Goal: Task Accomplishment & Management: Manage account settings

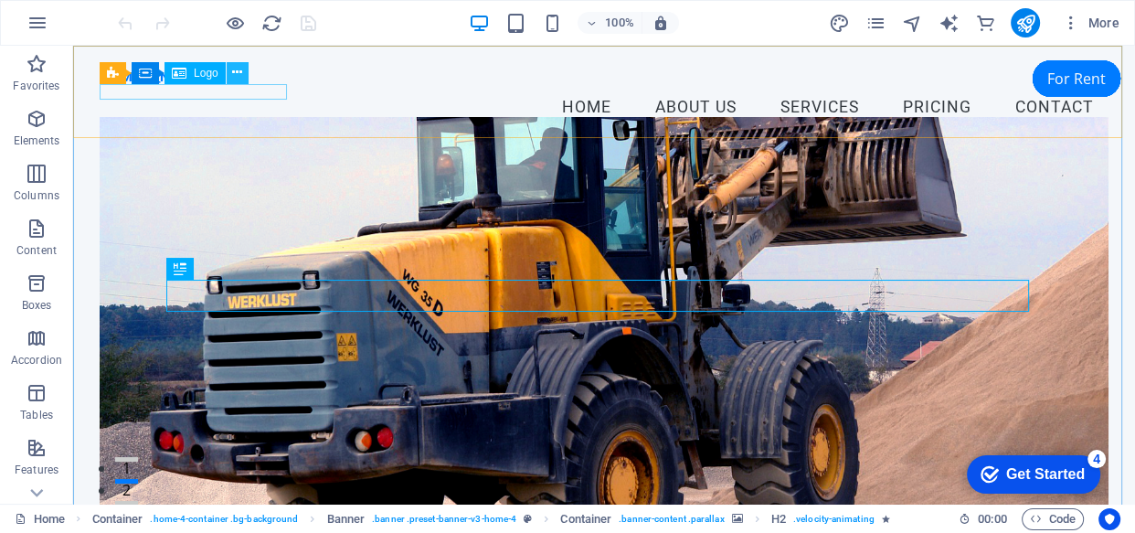
click at [237, 71] on icon at bounding box center [237, 72] width 10 height 19
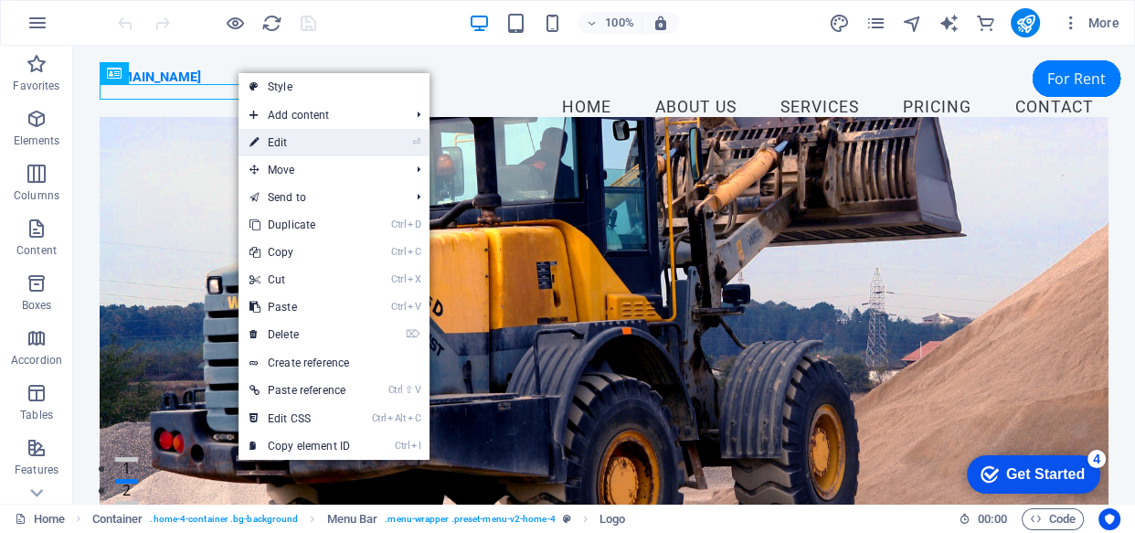
click at [320, 146] on link "⏎ Edit" at bounding box center [300, 142] width 122 height 27
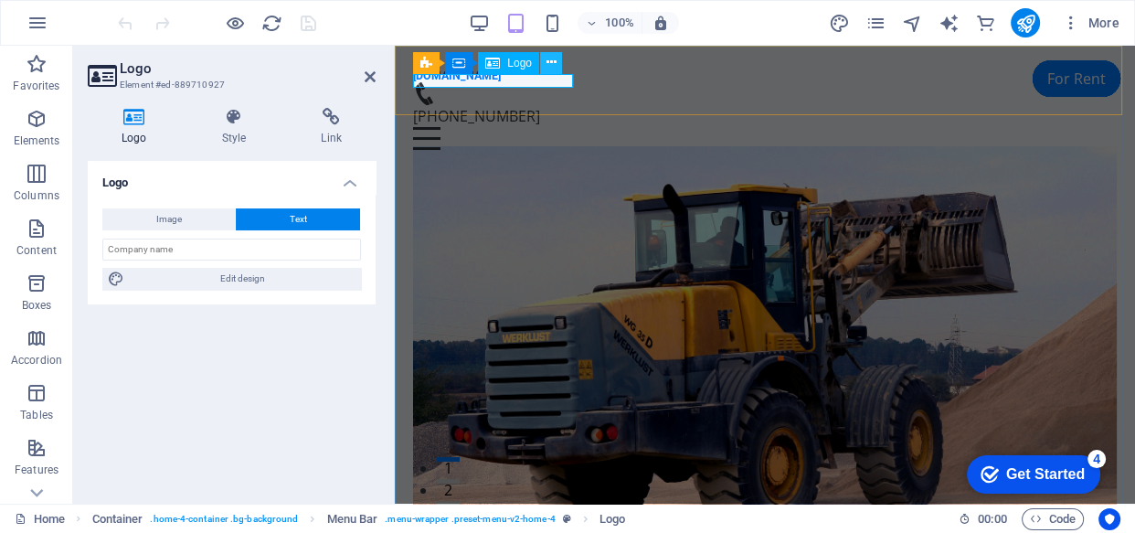
click at [548, 67] on icon at bounding box center [551, 62] width 10 height 19
click at [555, 66] on icon at bounding box center [551, 62] width 10 height 19
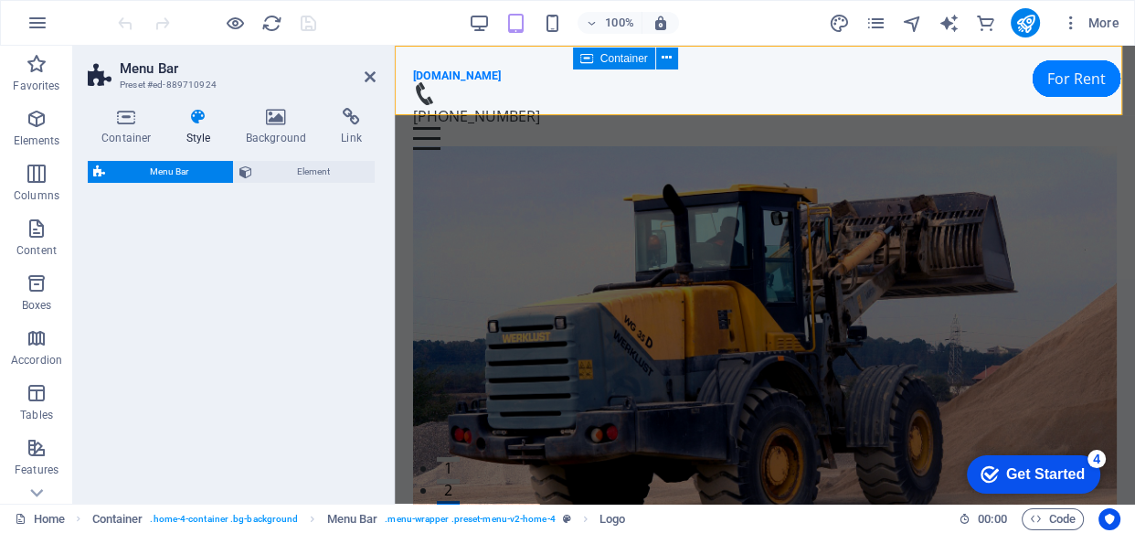
select select "vw"
select select "rem"
select select "vw"
select select "preset-menu-v2-home-4"
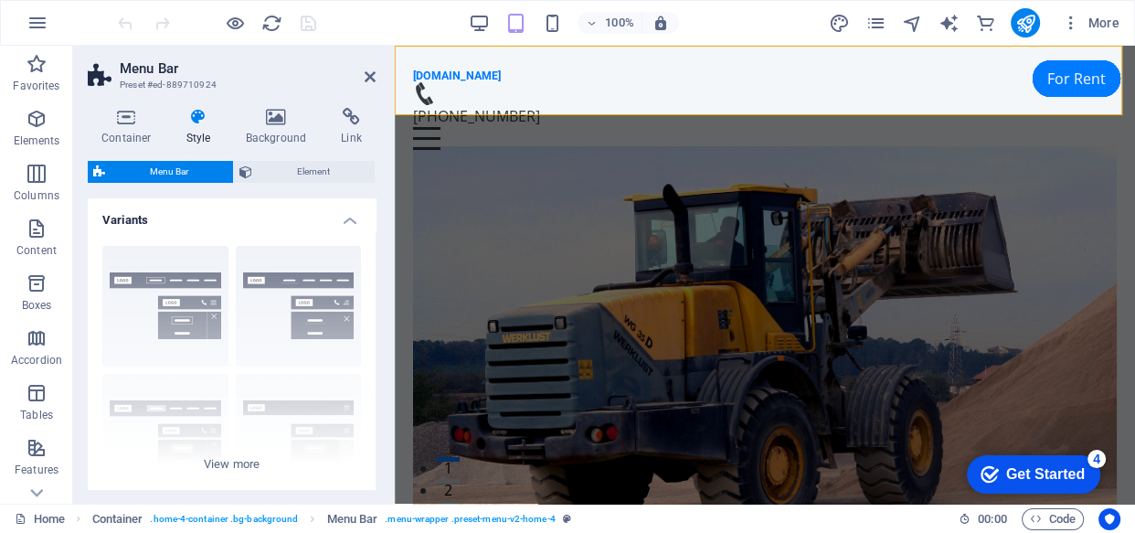
click at [521, 80] on div "[DOMAIN_NAME]" at bounding box center [765, 76] width 704 height 14
click at [556, 81] on div "[DOMAIN_NAME]" at bounding box center [765, 76] width 704 height 14
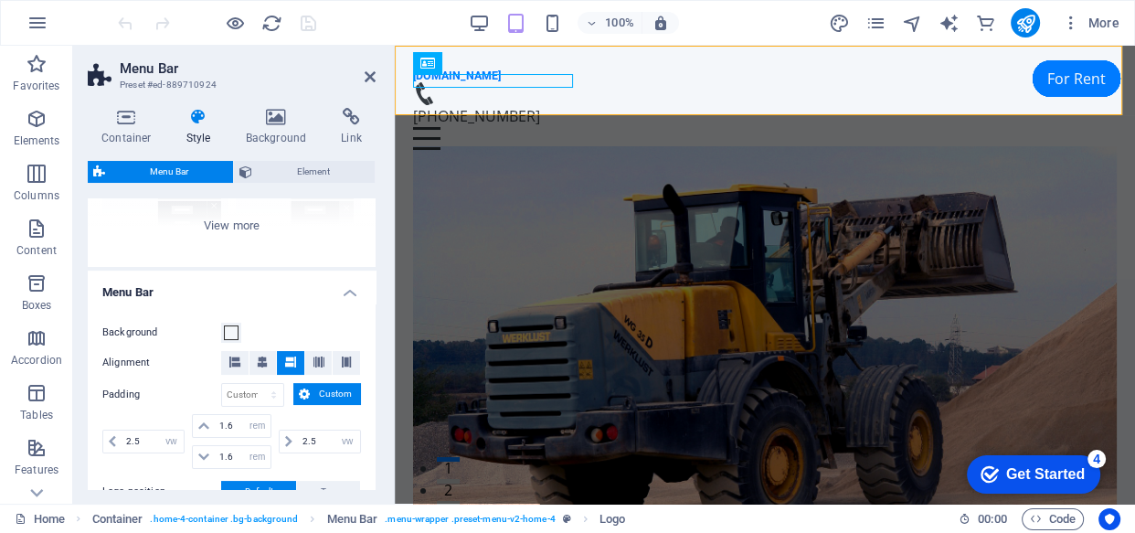
scroll to position [266, 0]
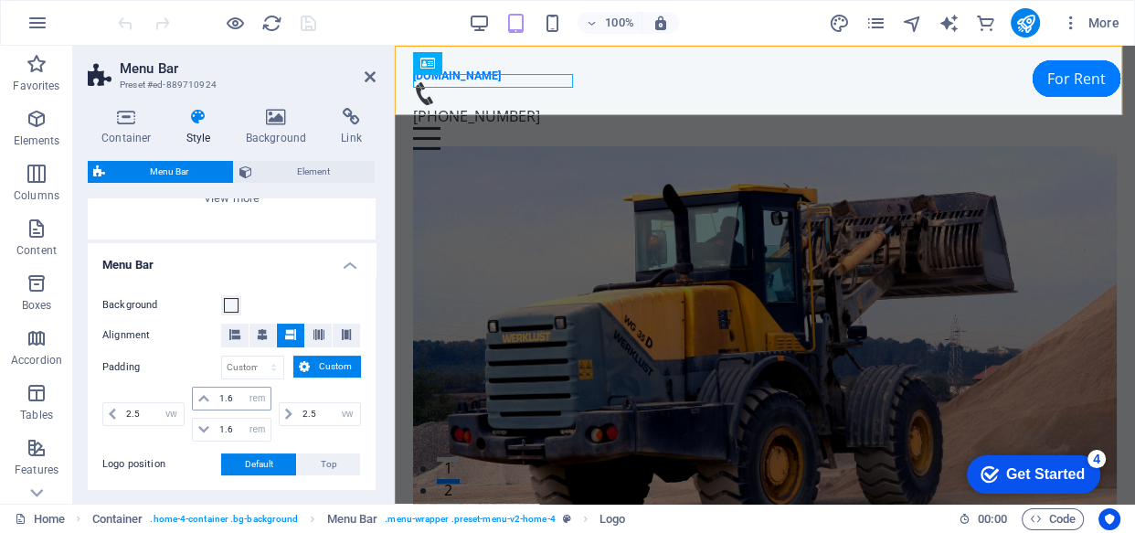
click at [207, 395] on icon at bounding box center [203, 398] width 11 height 11
click at [198, 393] on icon at bounding box center [203, 398] width 11 height 11
click at [229, 396] on input "1.6" at bounding box center [242, 399] width 55 height 22
type input "1.8"
click at [235, 428] on input "1.6" at bounding box center [242, 430] width 55 height 22
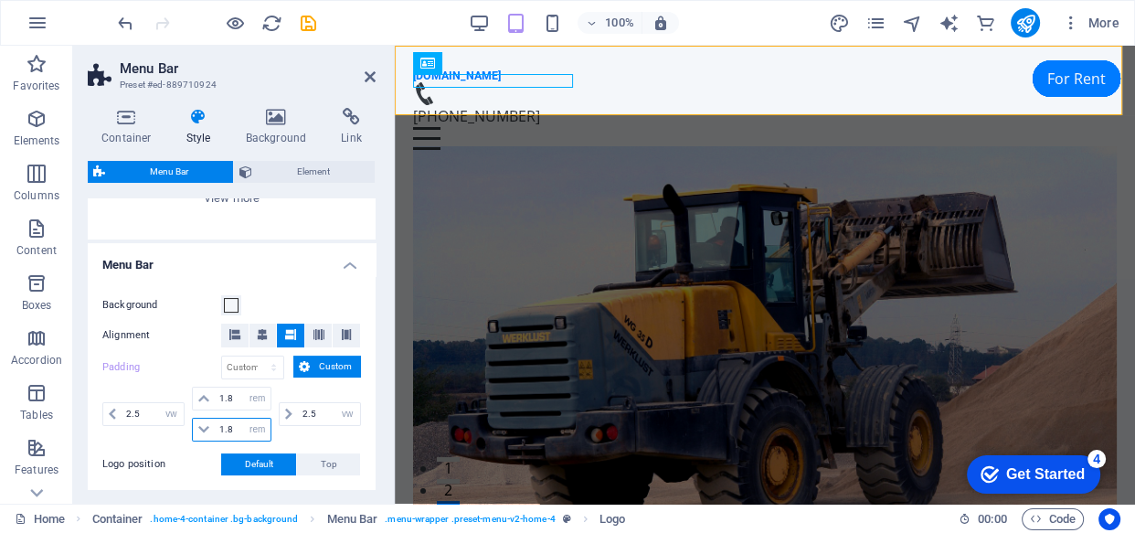
type input "1.8"
click at [312, 366] on button "Custom" at bounding box center [327, 367] width 68 height 22
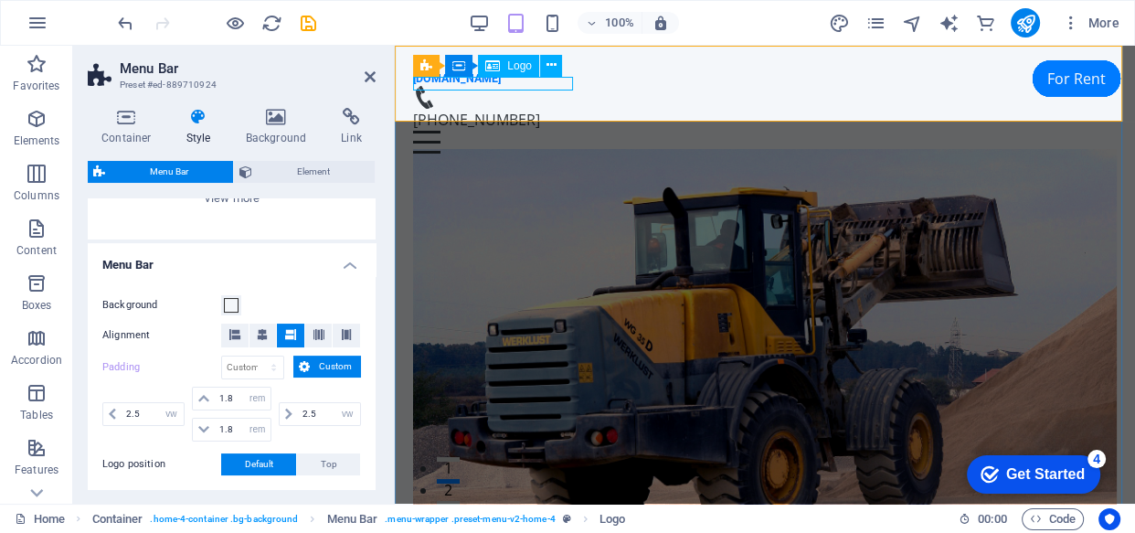
click at [558, 85] on div "[DOMAIN_NAME]" at bounding box center [765, 79] width 704 height 14
drag, startPoint x: 372, startPoint y: 308, endPoint x: 375, endPoint y: 334, distance: 26.6
click at [375, 334] on div "Variants Border Centered Default Fixed Loki Trigger Wide XXL Menu Bar Backgroun…" at bounding box center [232, 343] width 288 height 291
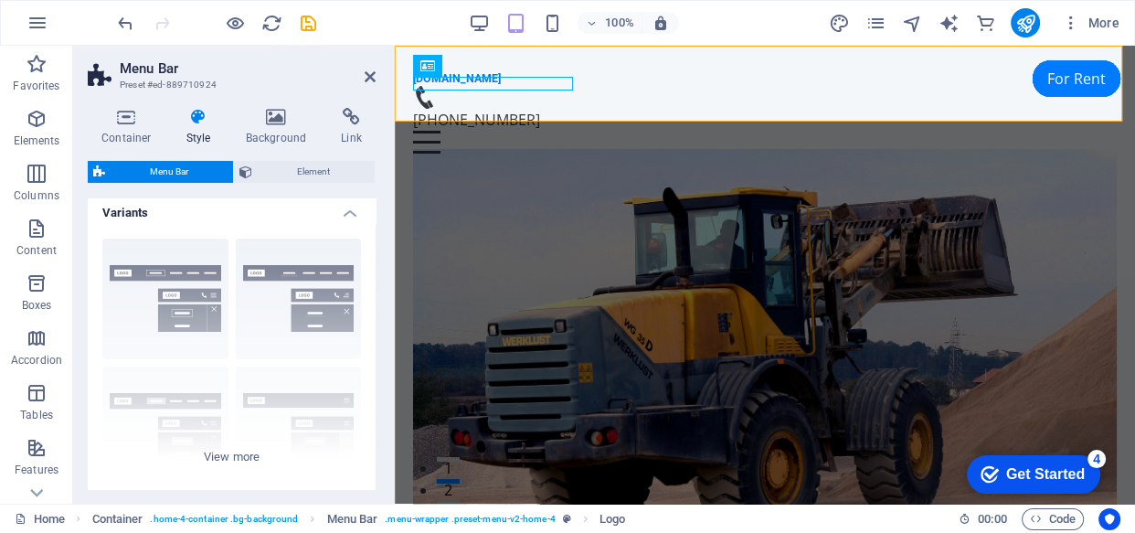
scroll to position [0, 0]
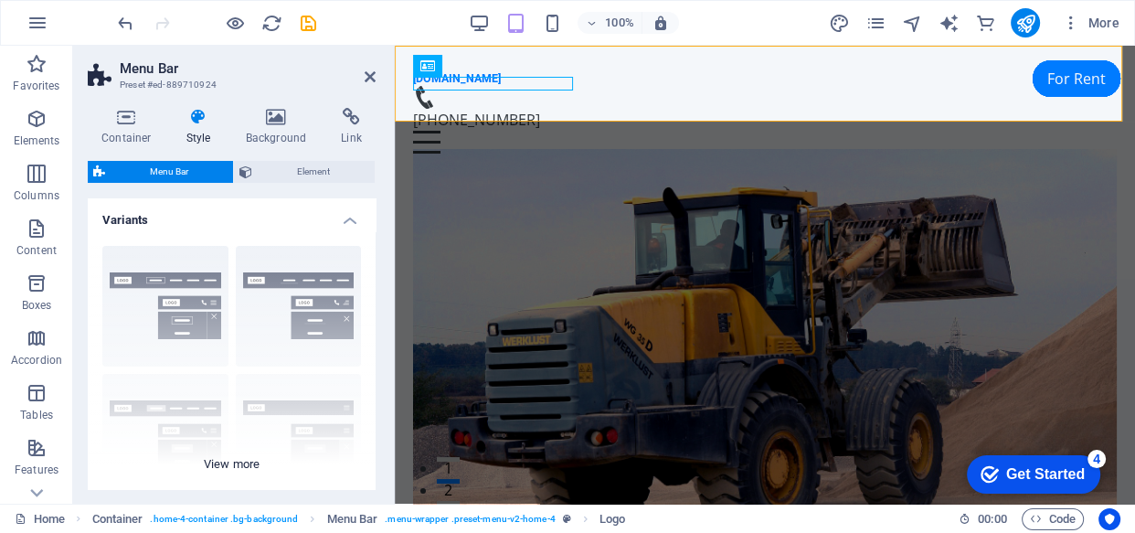
click at [244, 464] on div "Border Centered Default Fixed Loki Trigger Wide XXL" at bounding box center [232, 368] width 288 height 274
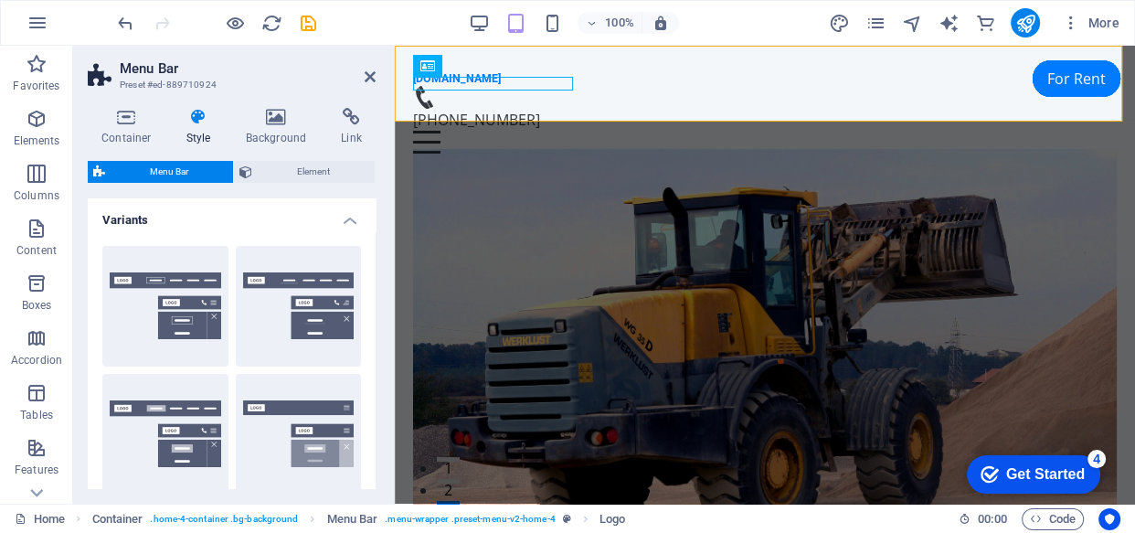
drag, startPoint x: 376, startPoint y: 251, endPoint x: 376, endPoint y: 266, distance: 14.6
click at [376, 266] on div "Container Style Background Link Size Height Default px rem % vh vw Min. height …" at bounding box center [231, 298] width 317 height 410
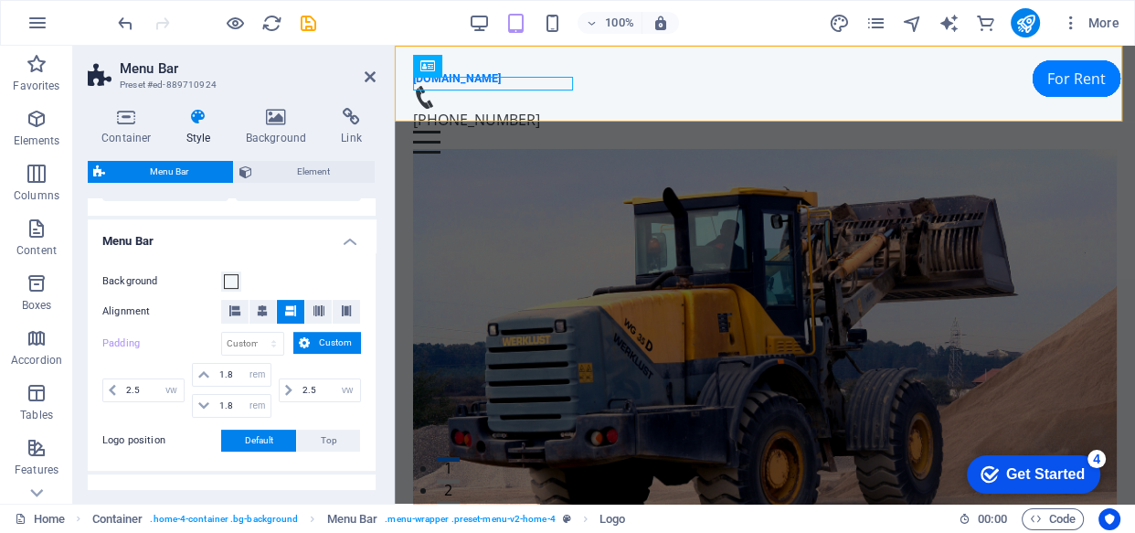
scroll to position [591, 0]
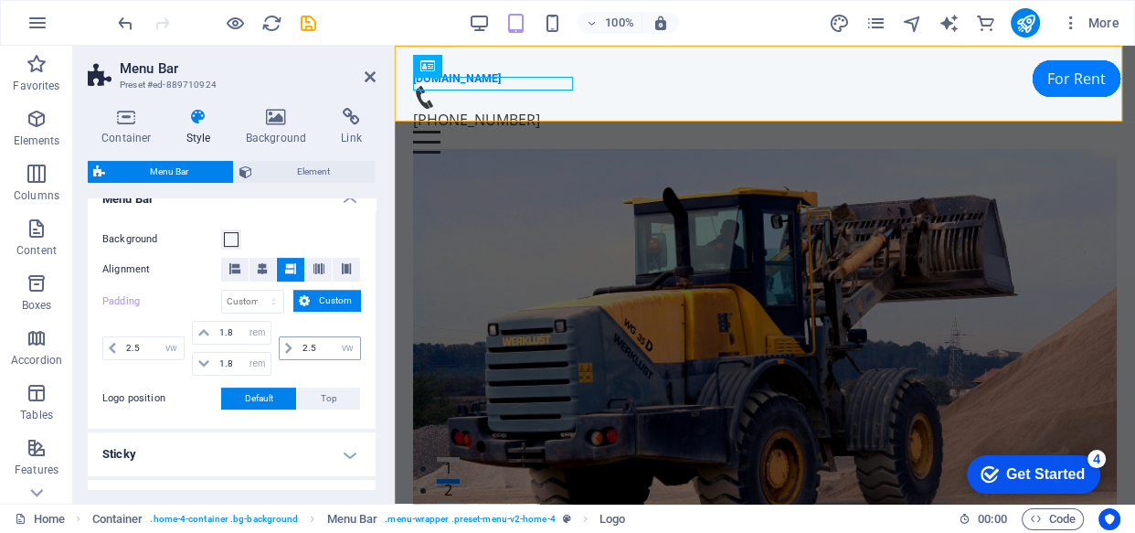
click at [287, 345] on icon at bounding box center [288, 348] width 7 height 11
click at [332, 300] on span "Custom" at bounding box center [335, 301] width 40 height 22
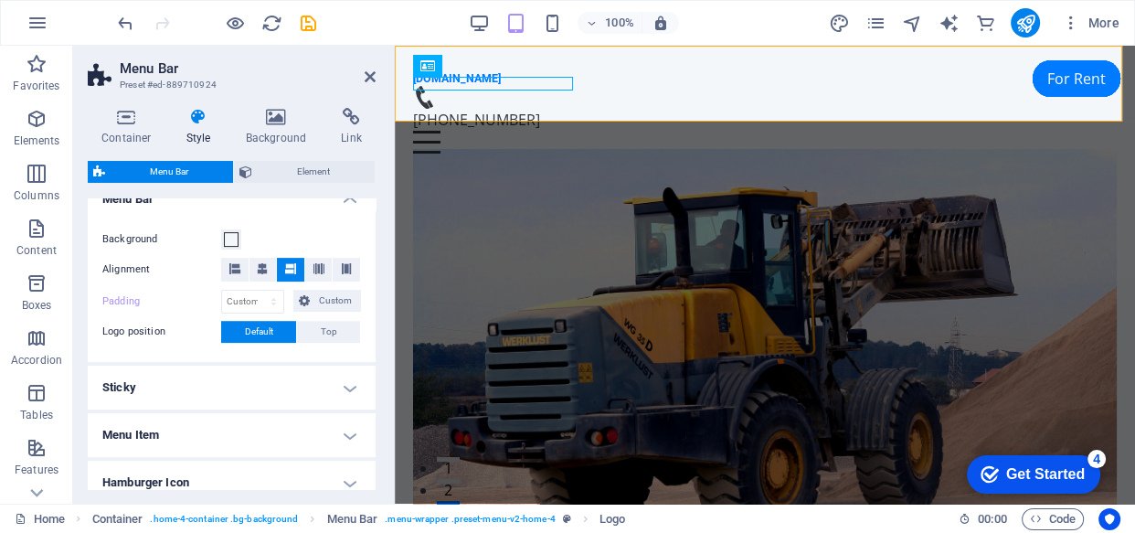
drag, startPoint x: 372, startPoint y: 360, endPoint x: 372, endPoint y: 394, distance: 33.8
click at [372, 394] on ul "Menu Bar Background Alignment Padding px rem % vh vw Custom Custom 2.5 px rem %…" at bounding box center [232, 388] width 288 height 422
drag, startPoint x: 372, startPoint y: 387, endPoint x: 379, endPoint y: 405, distance: 19.7
click at [371, 420] on ul "Menu Bar Background Alignment Padding px rem % vh vw Custom Custom 2.5 px rem %…" at bounding box center [232, 388] width 288 height 422
click at [1112, 188] on div "Welcome to PT. Baginta Grasindo Utama Your Trusted Partner in Construction-Inte…" at bounding box center [765, 520] width 740 height 682
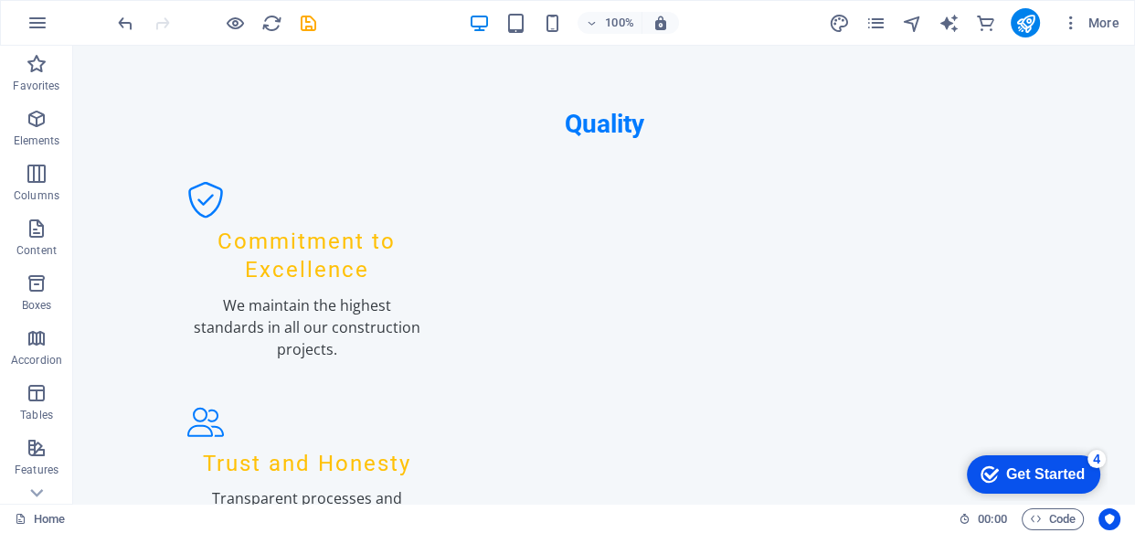
scroll to position [5079, 0]
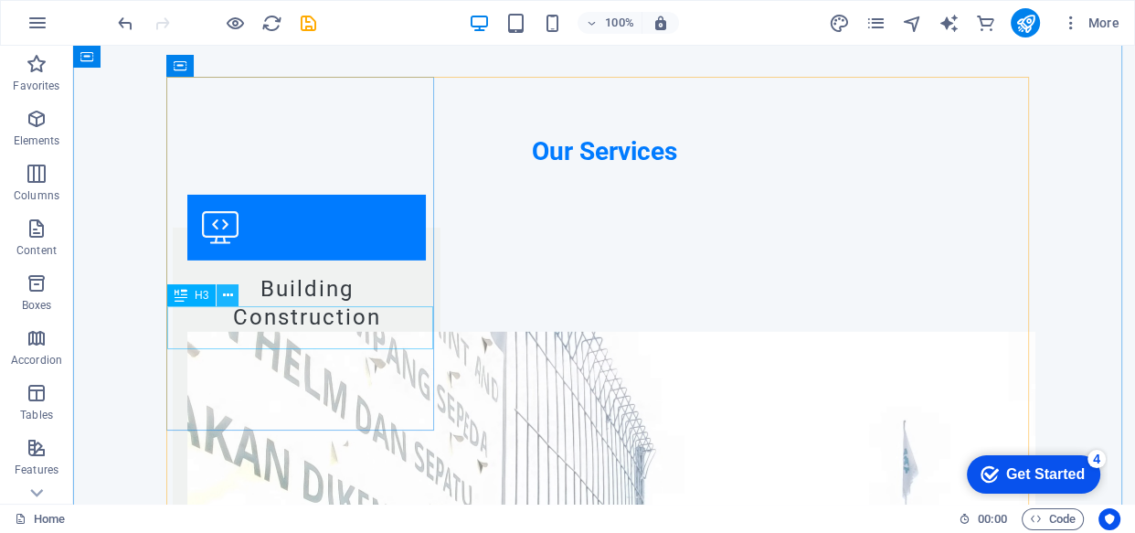
click at [226, 299] on icon at bounding box center [228, 295] width 10 height 19
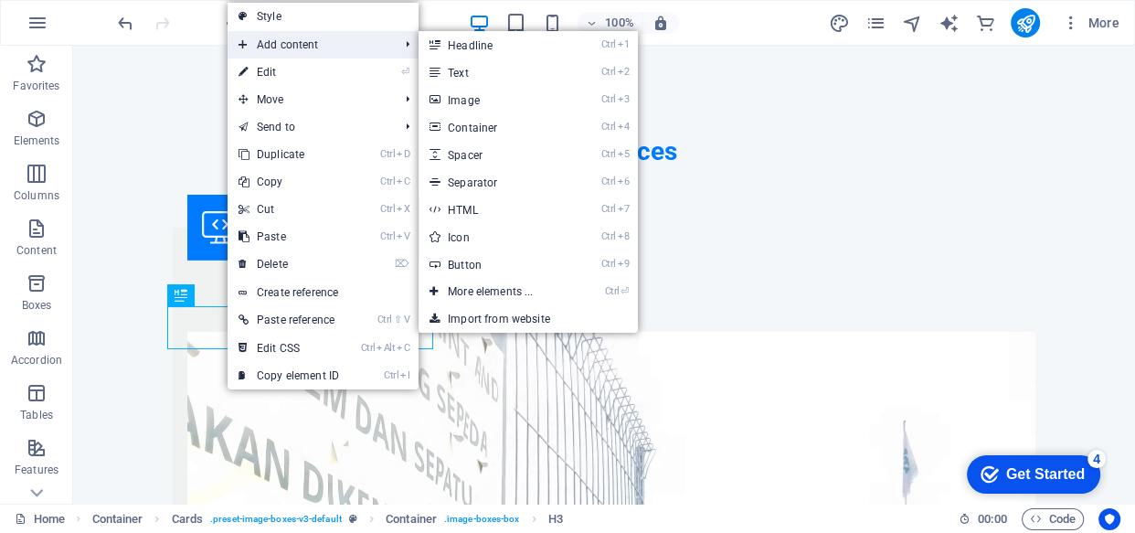
click at [278, 41] on span "Add content" at bounding box center [310, 44] width 164 height 27
click at [466, 102] on link "Ctrl 3 Image" at bounding box center [494, 99] width 151 height 27
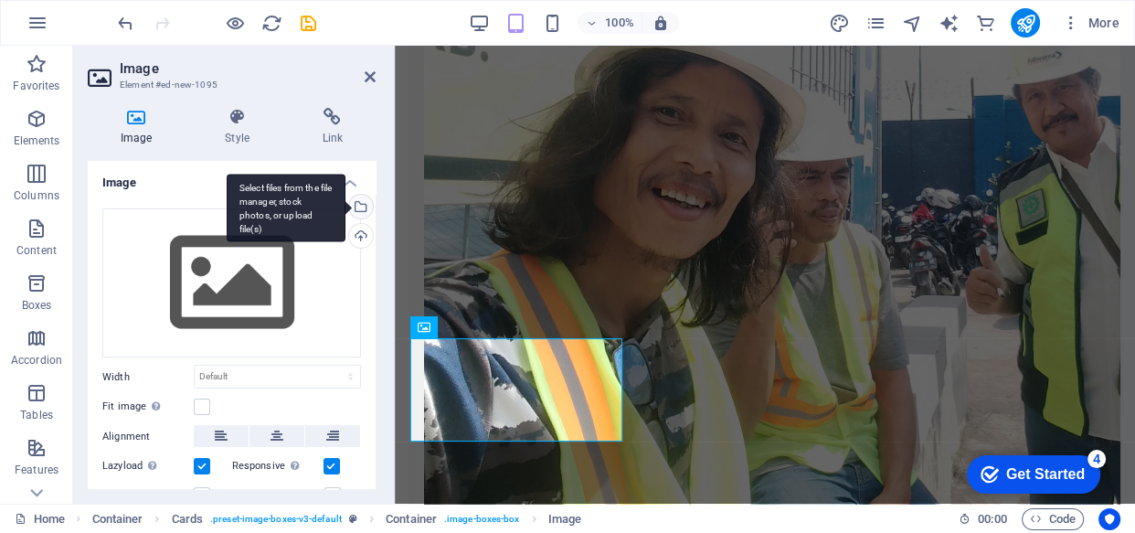
scroll to position [5022, 0]
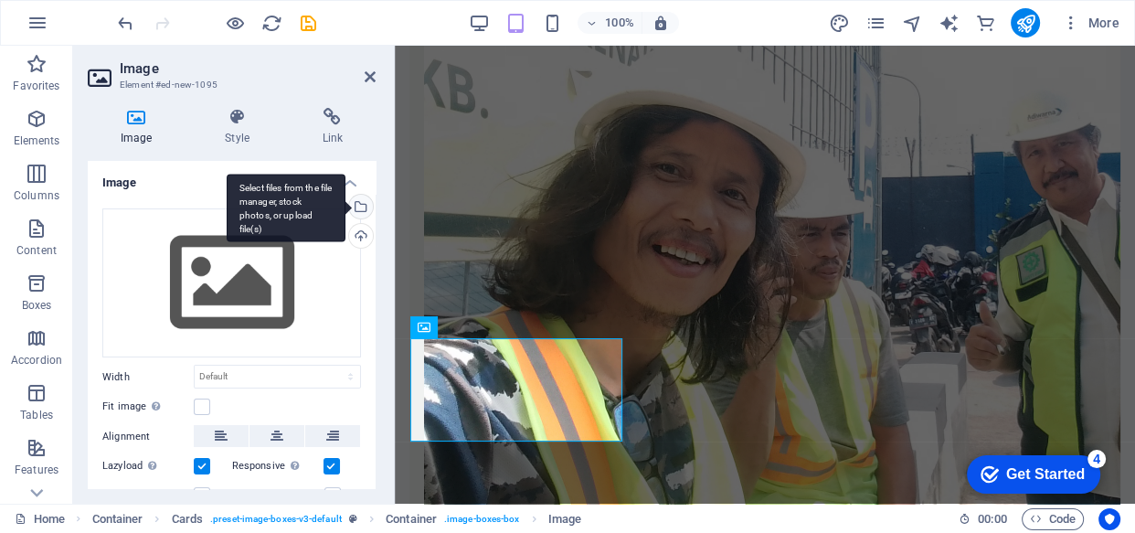
click at [359, 207] on div "Select files from the file manager, stock photos, or upload file(s)" at bounding box center [358, 208] width 27 height 27
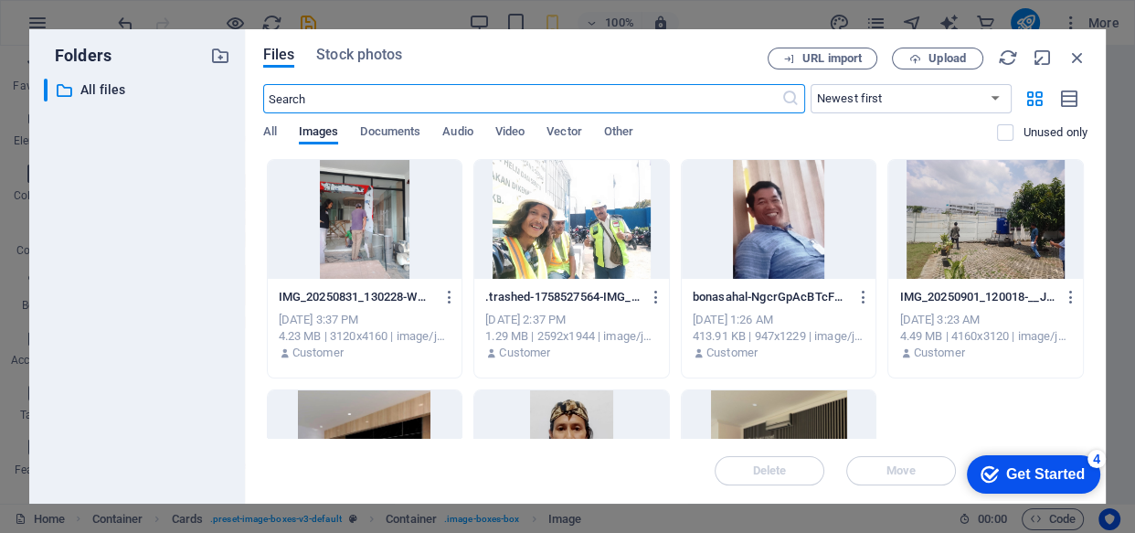
scroll to position [8289, 0]
click at [770, 197] on div at bounding box center [779, 219] width 195 height 119
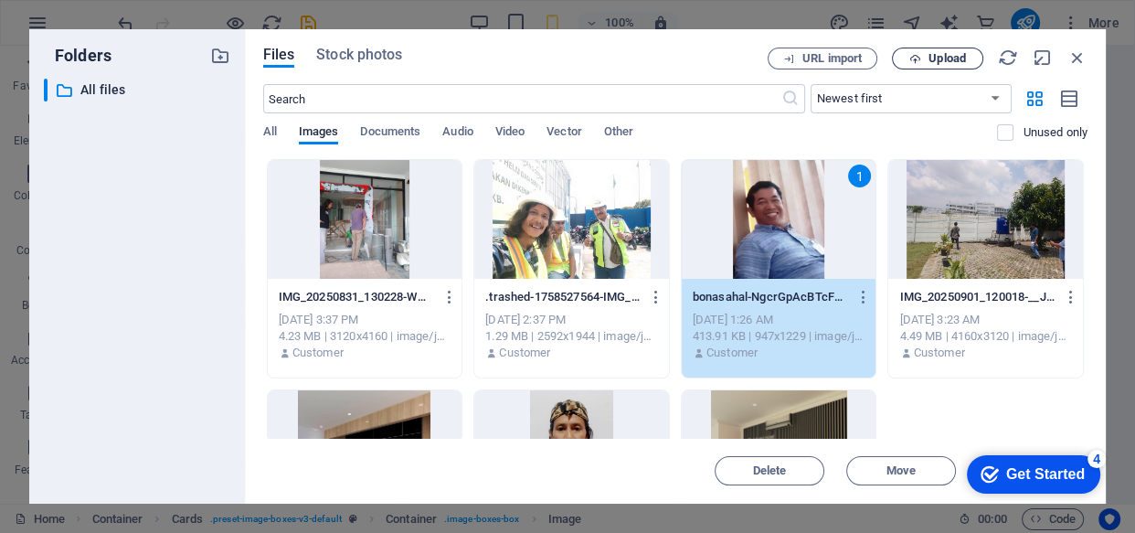
click at [926, 59] on span "Upload" at bounding box center [937, 59] width 75 height 12
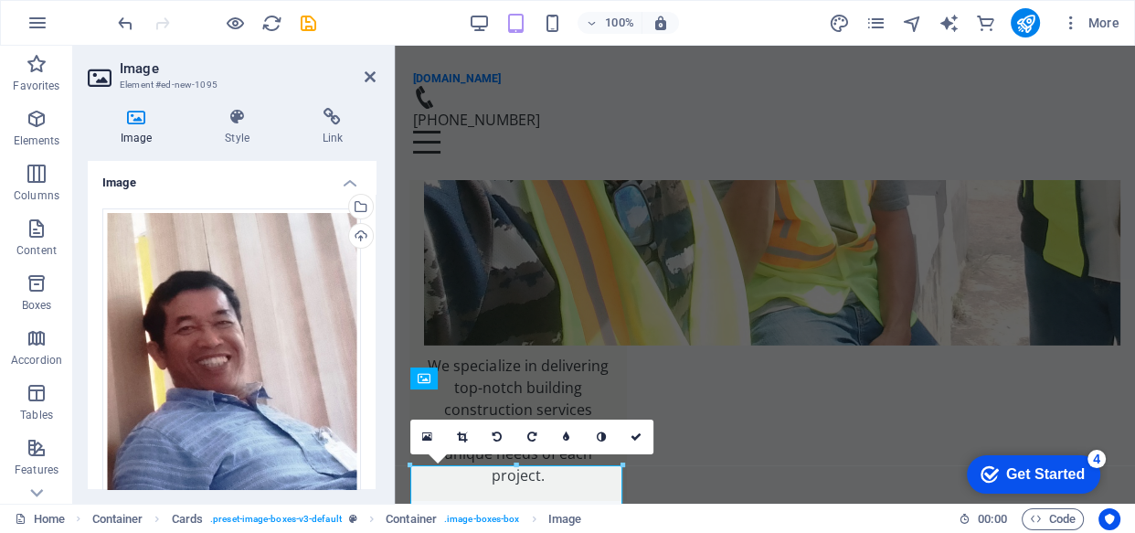
scroll to position [4972, 0]
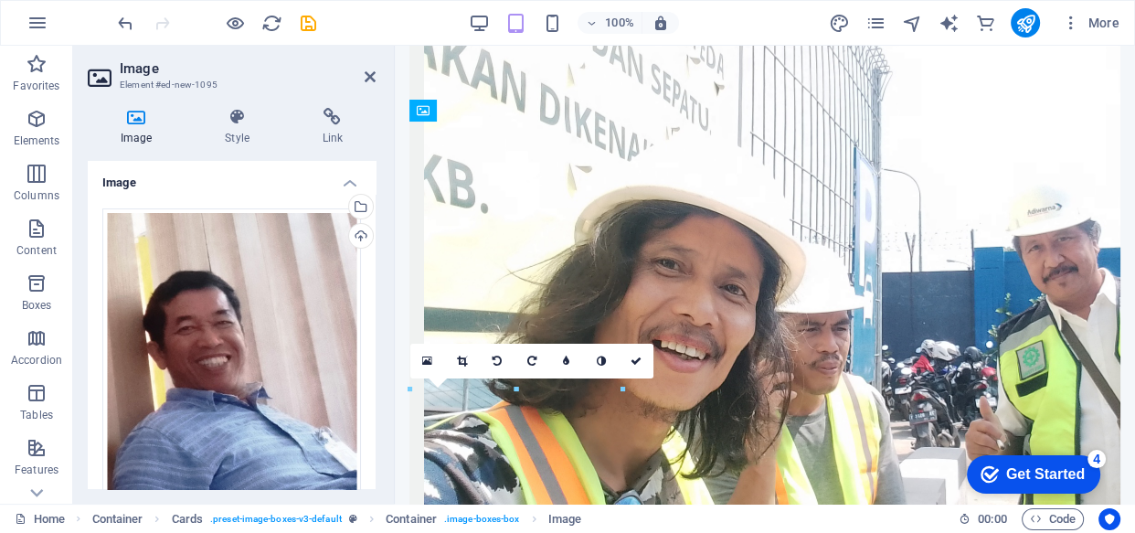
drag, startPoint x: 504, startPoint y: 436, endPoint x: 508, endPoint y: 249, distance: 186.5
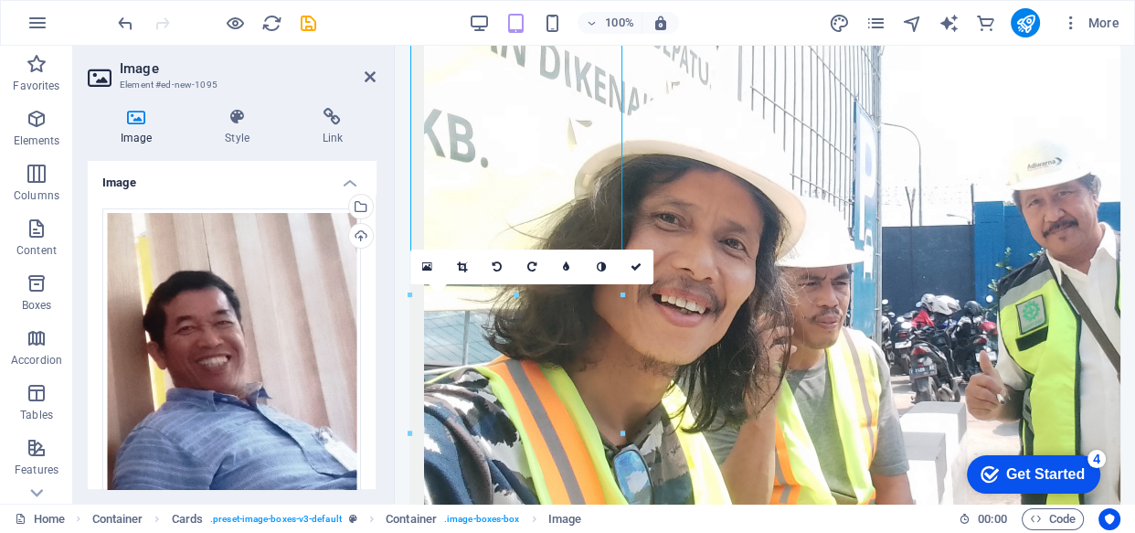
scroll to position [5122, 0]
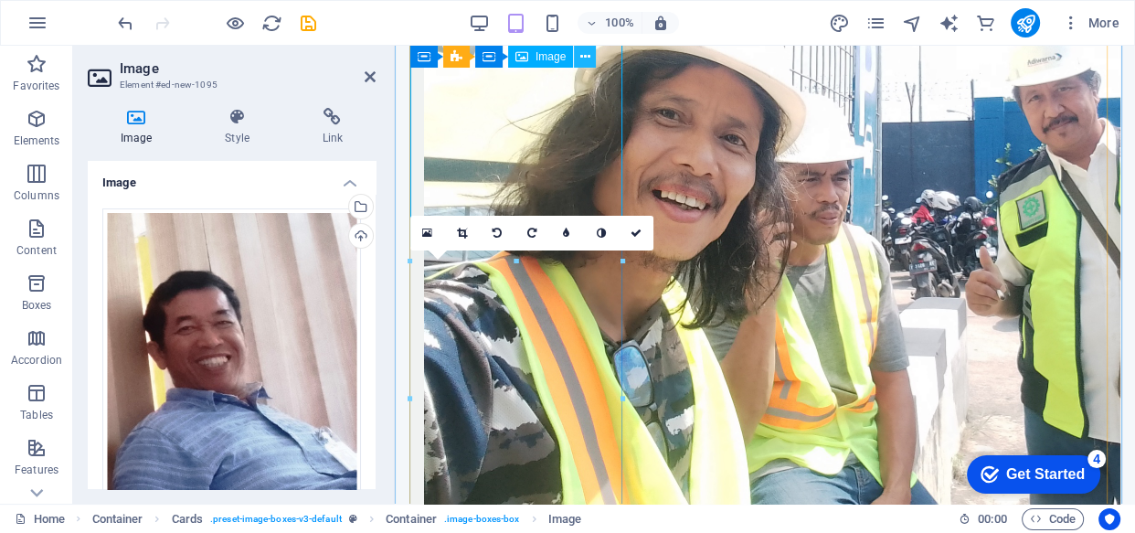
click at [583, 59] on icon at bounding box center [585, 57] width 10 height 19
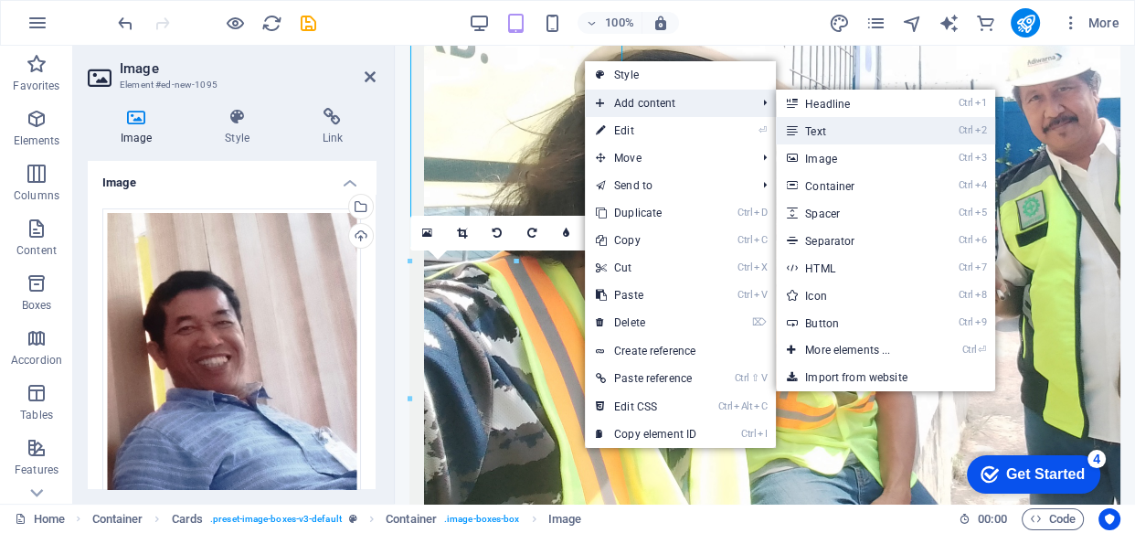
click at [796, 133] on icon at bounding box center [791, 130] width 9 height 27
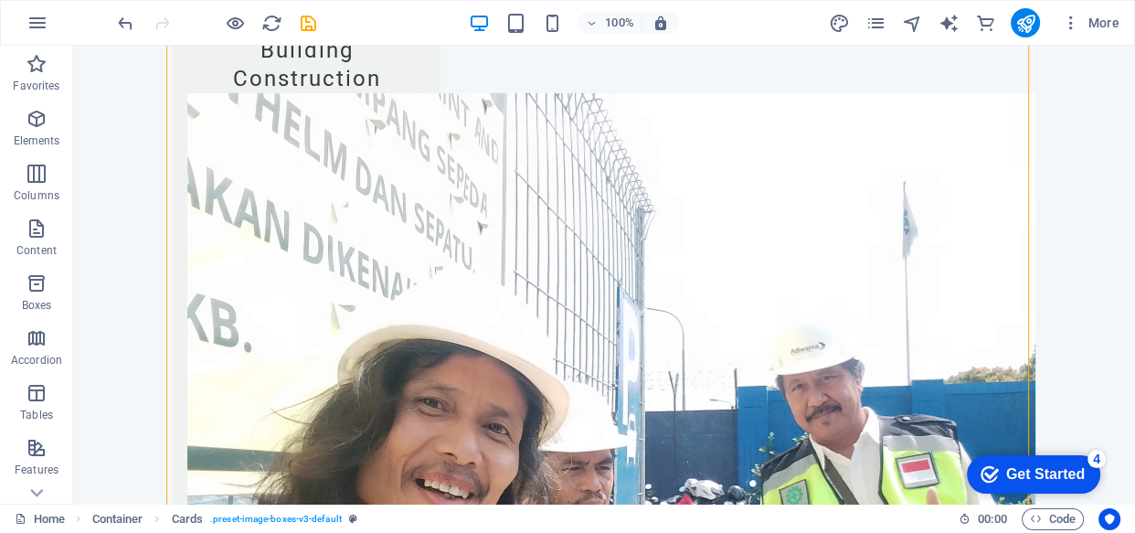
scroll to position [5374, 0]
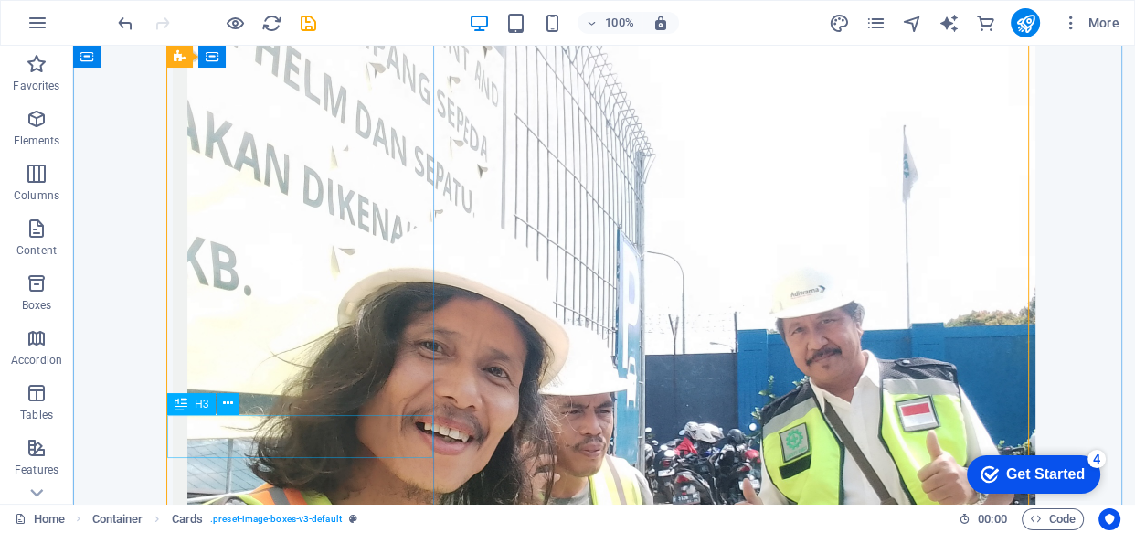
click at [226, 408] on icon at bounding box center [228, 403] width 10 height 19
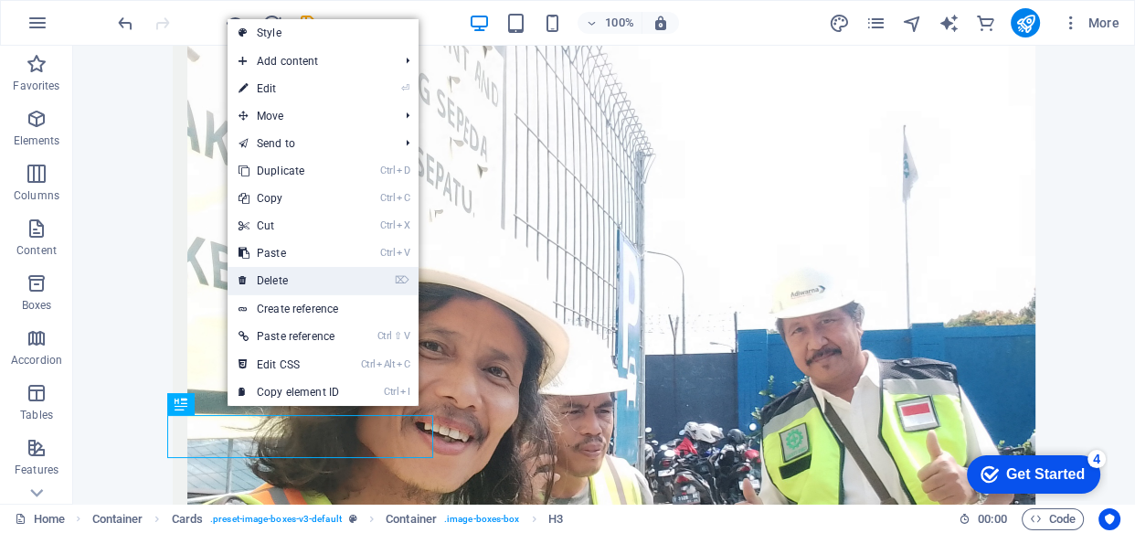
drag, startPoint x: 293, startPoint y: 283, endPoint x: 283, endPoint y: 342, distance: 59.3
click at [293, 283] on link "⌦ Delete" at bounding box center [289, 280] width 122 height 27
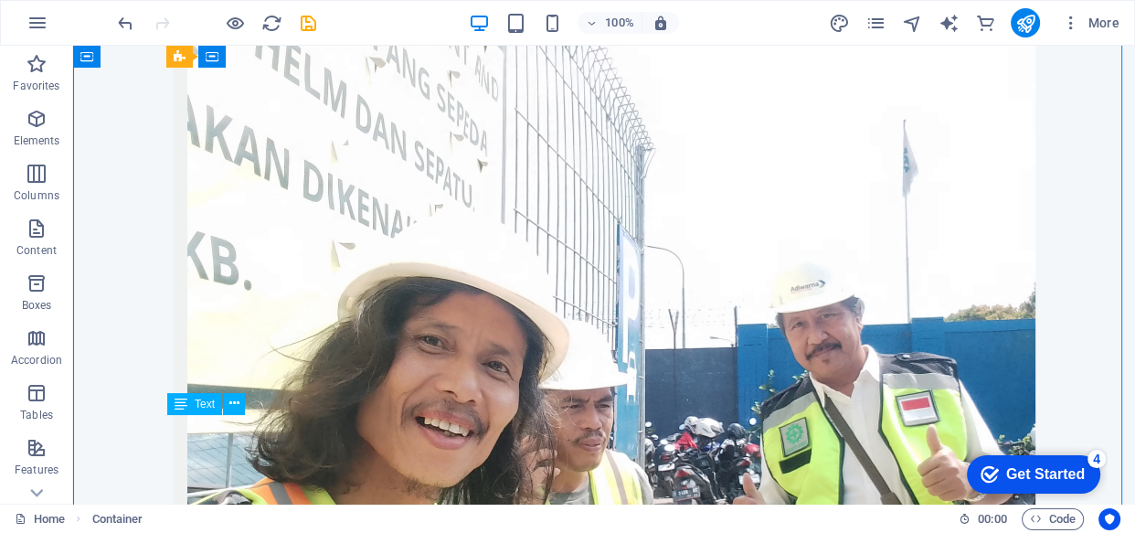
drag, startPoint x: 336, startPoint y: 447, endPoint x: 310, endPoint y: 447, distance: 26.5
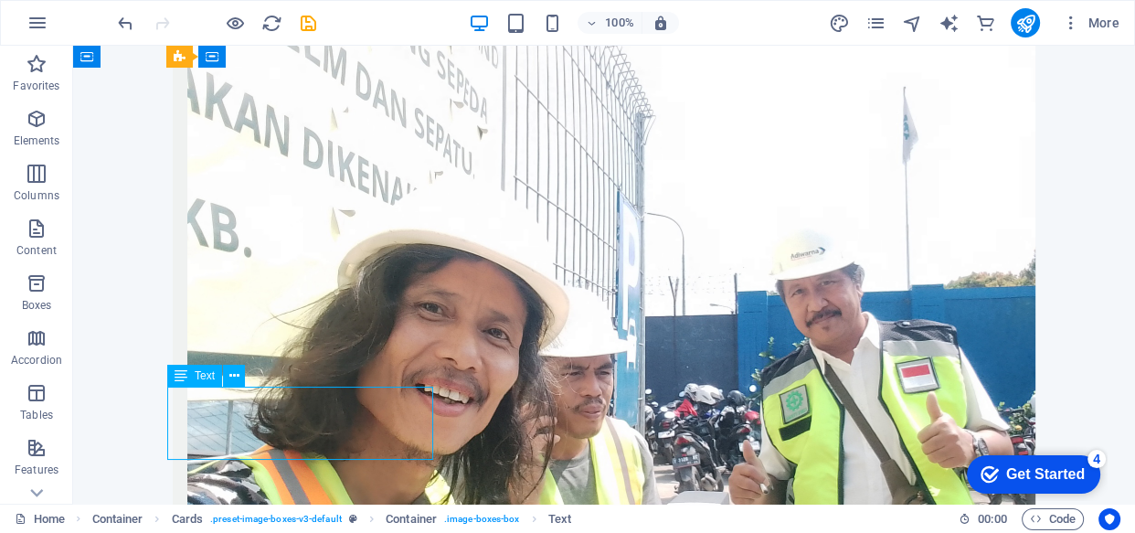
drag, startPoint x: 176, startPoint y: 419, endPoint x: 264, endPoint y: 441, distance: 90.7
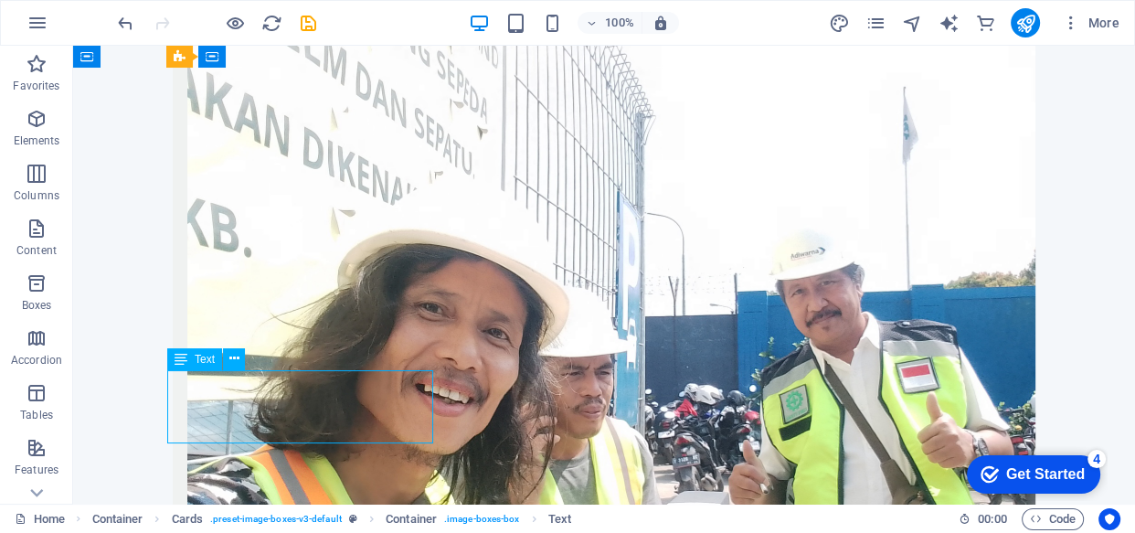
scroll to position [5420, 0]
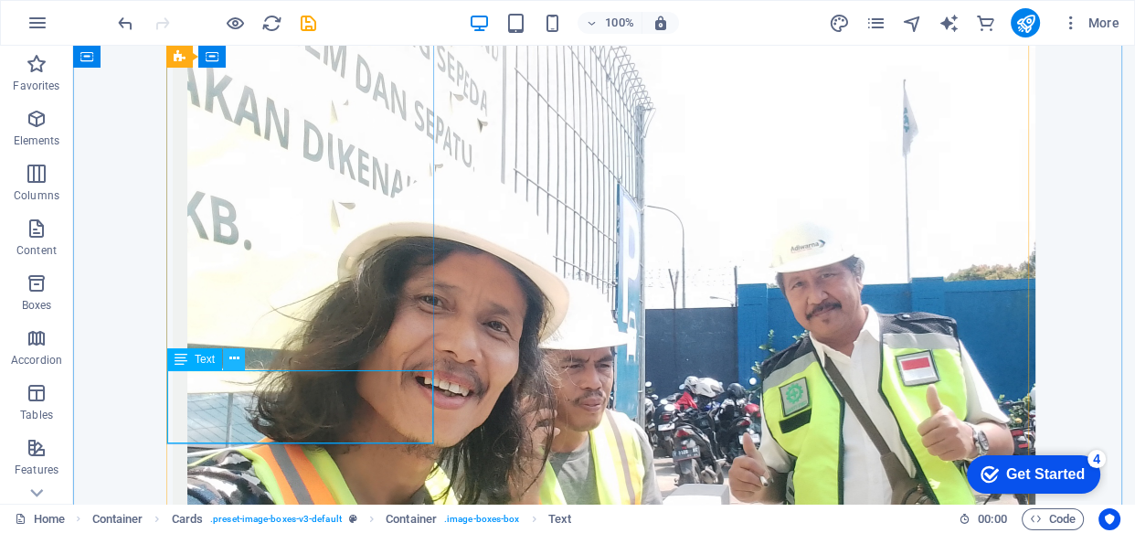
click at [237, 359] on icon at bounding box center [234, 358] width 10 height 19
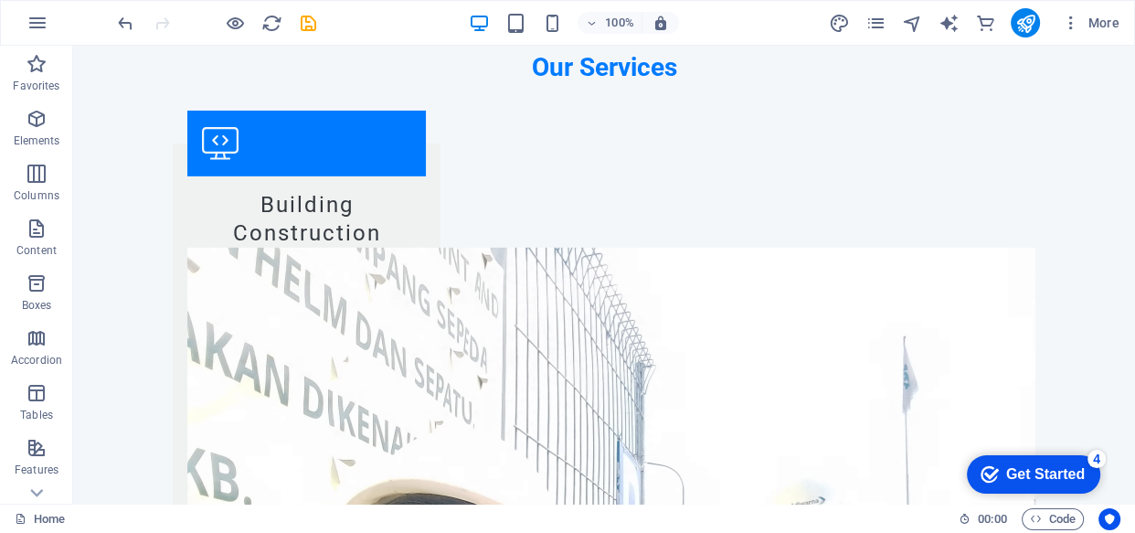
scroll to position [5390, 0]
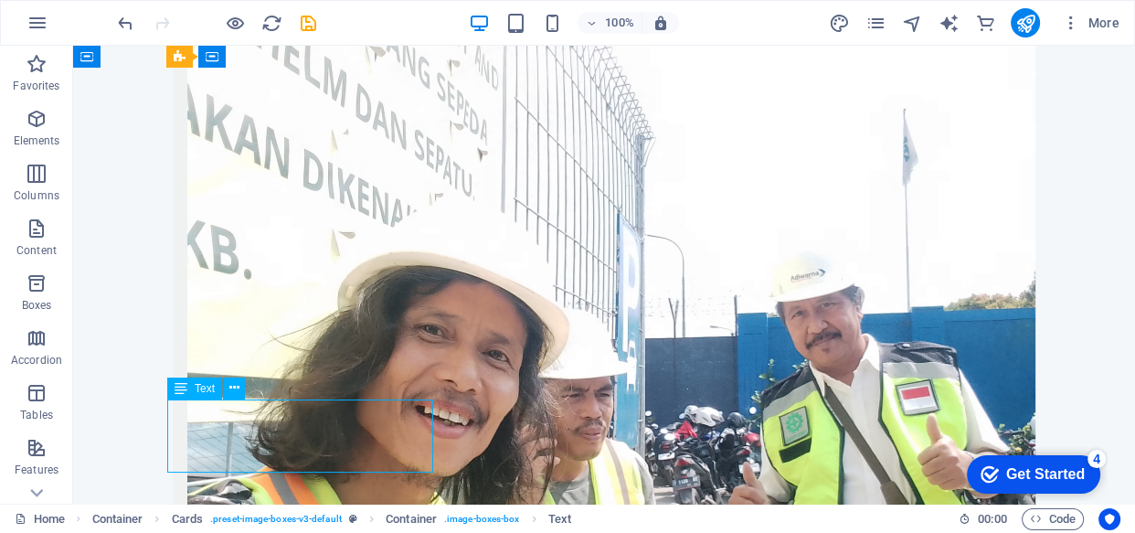
drag, startPoint x: 184, startPoint y: 416, endPoint x: 242, endPoint y: 431, distance: 60.5
click at [236, 389] on icon at bounding box center [234, 387] width 10 height 19
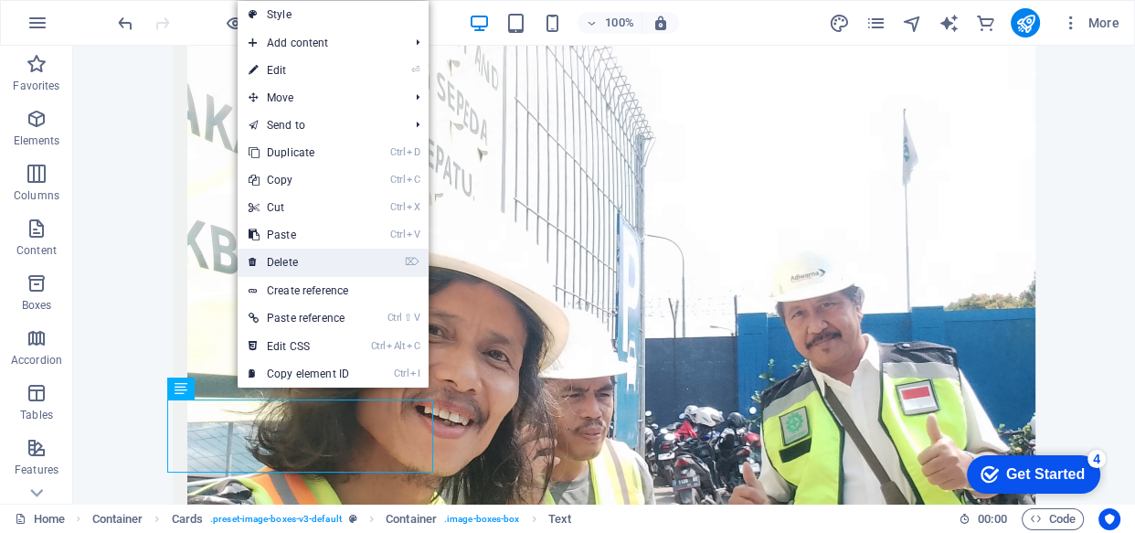
click at [283, 263] on link "⌦ Delete" at bounding box center [299, 262] width 122 height 27
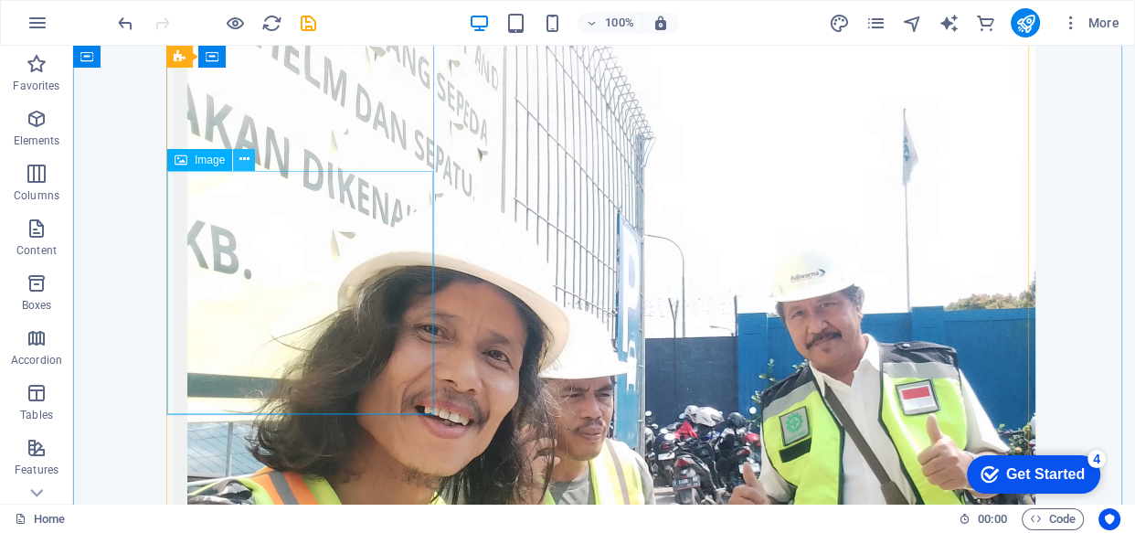
click at [241, 163] on icon at bounding box center [244, 159] width 10 height 19
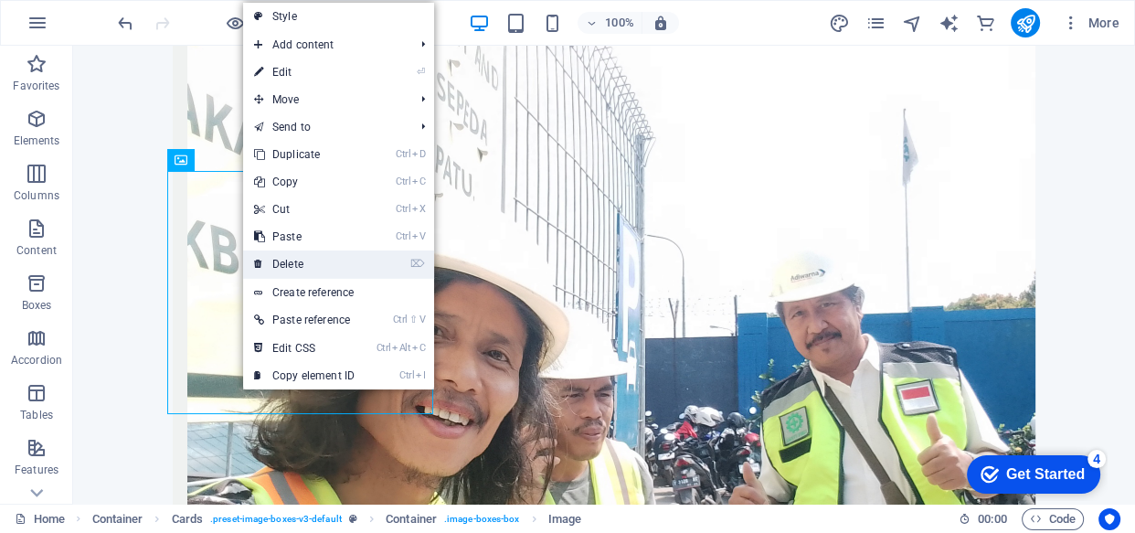
click at [298, 262] on link "⌦ Delete" at bounding box center [304, 263] width 122 height 27
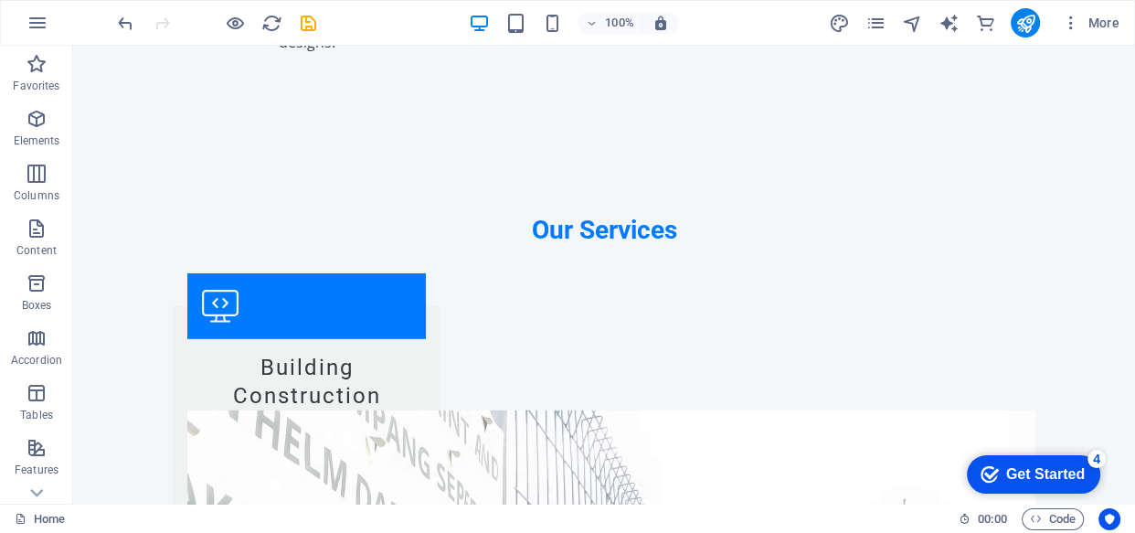
scroll to position [5279, 0]
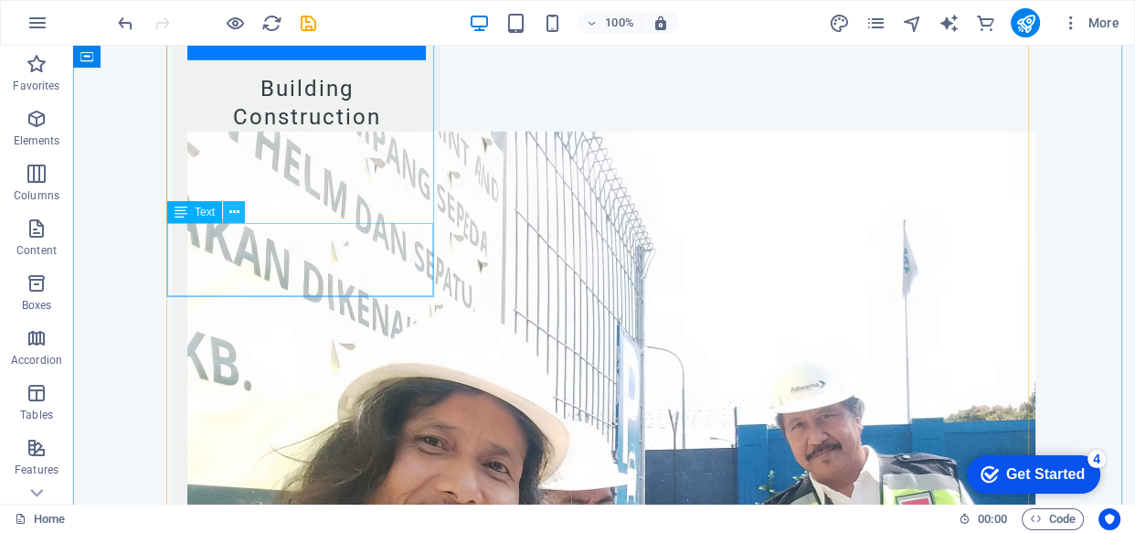
click at [230, 216] on icon at bounding box center [234, 212] width 10 height 19
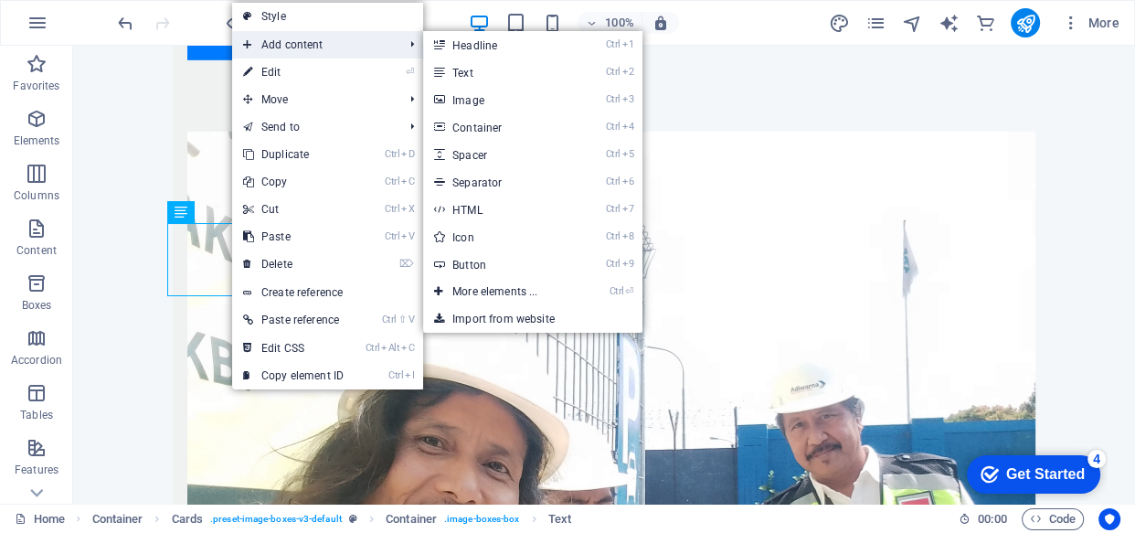
click at [292, 48] on span "Add content" at bounding box center [314, 44] width 164 height 27
click at [475, 68] on link "Ctrl 2 Text" at bounding box center [498, 71] width 151 height 27
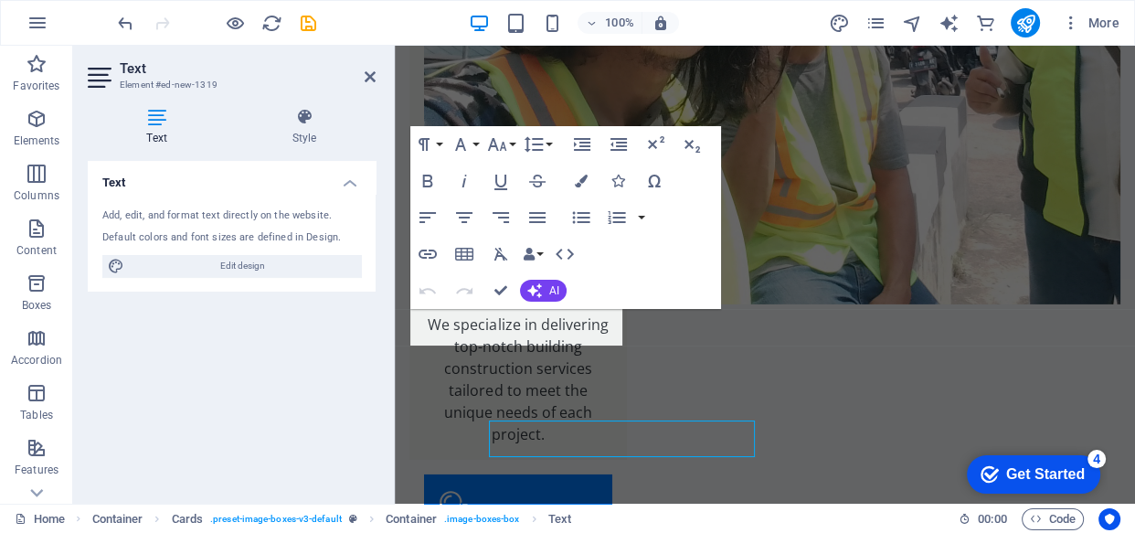
scroll to position [5216, 0]
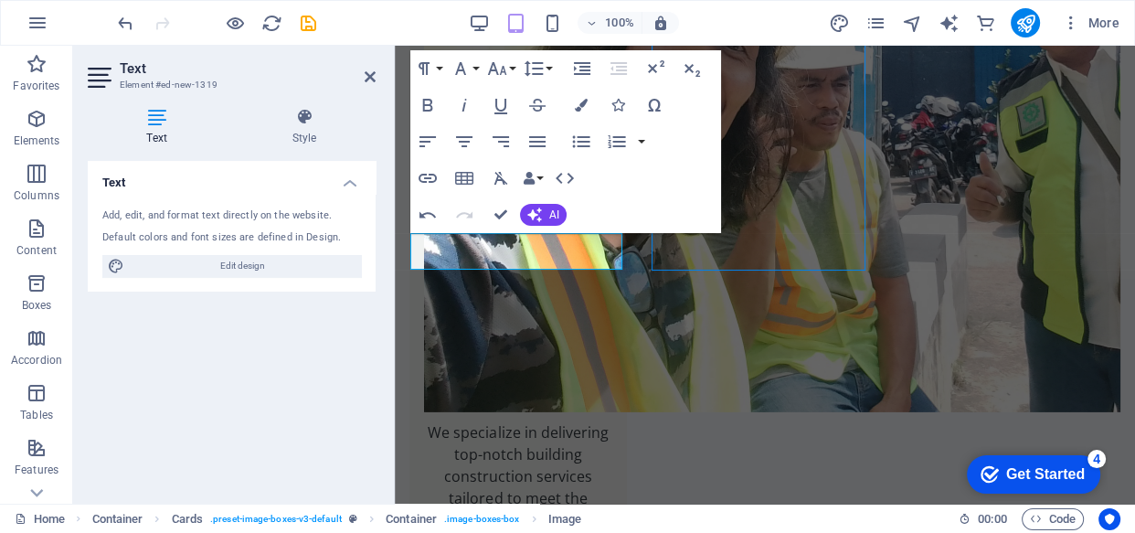
drag, startPoint x: 652, startPoint y: 255, endPoint x: 1009, endPoint y: 66, distance: 404.3
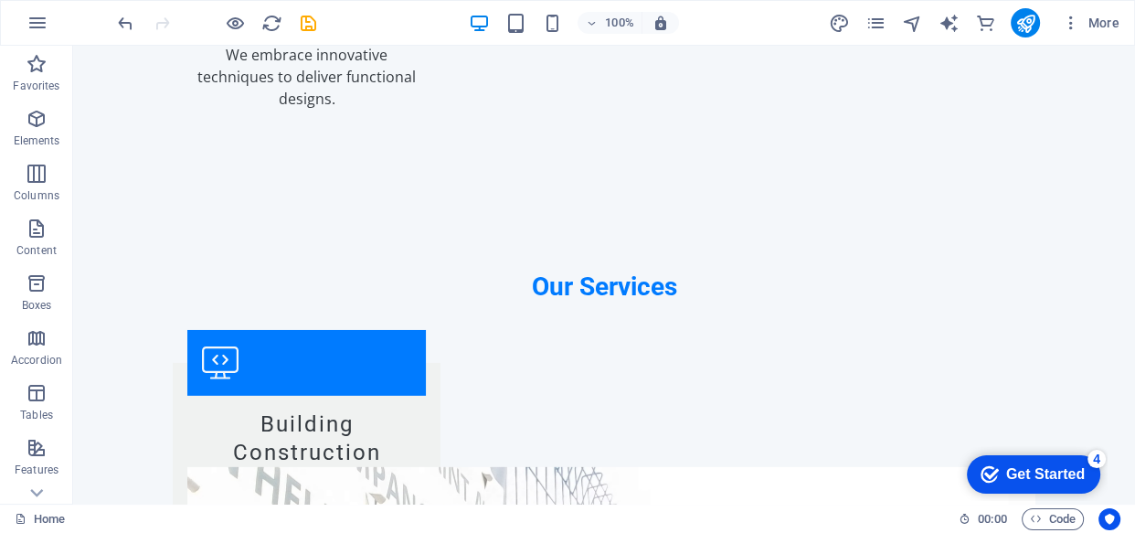
scroll to position [5194, 0]
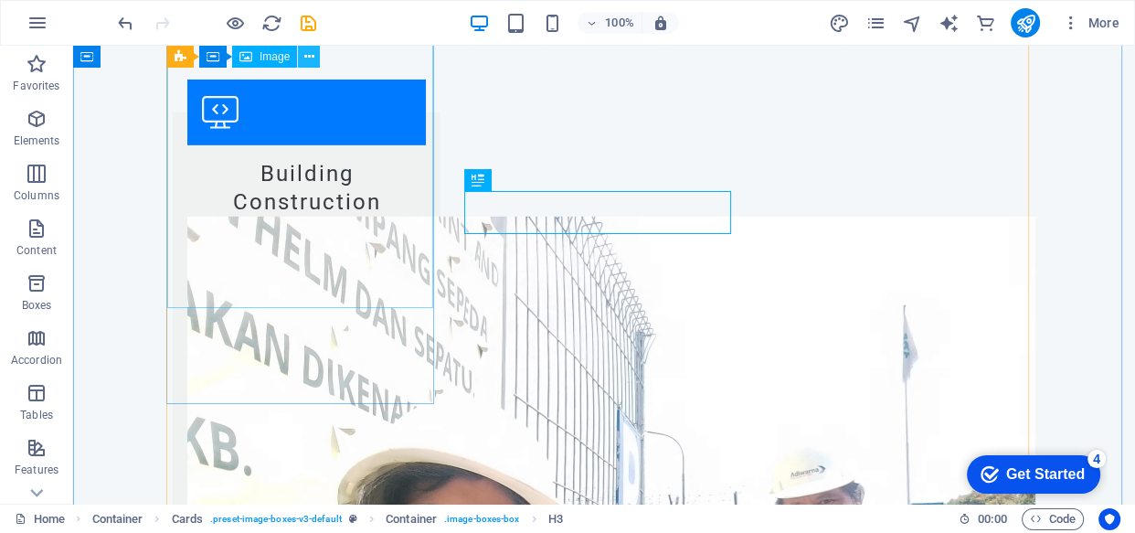
click at [307, 60] on icon at bounding box center [309, 57] width 10 height 19
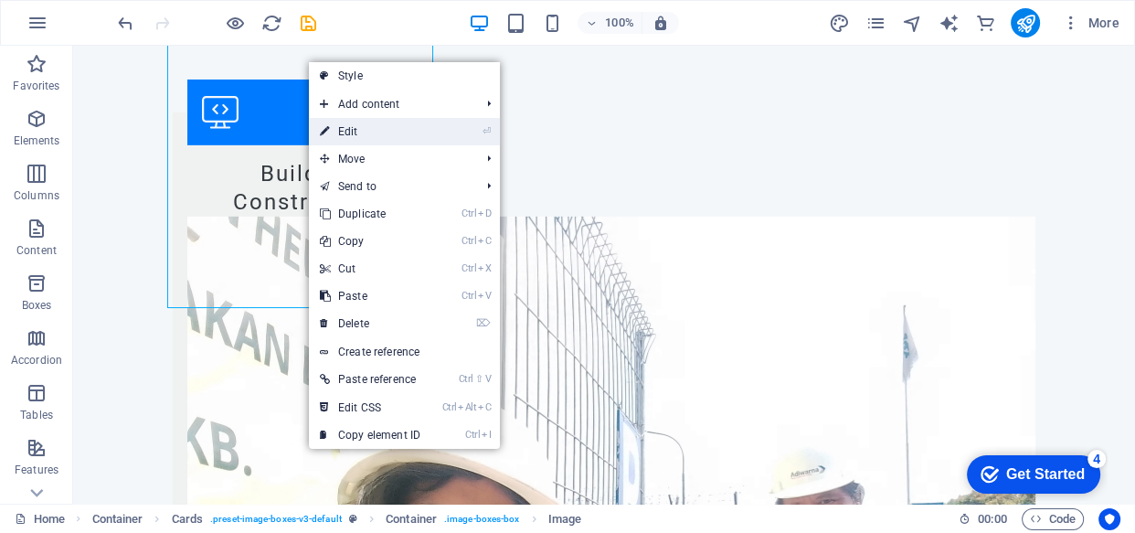
click at [363, 126] on link "⏎ Edit" at bounding box center [370, 131] width 122 height 27
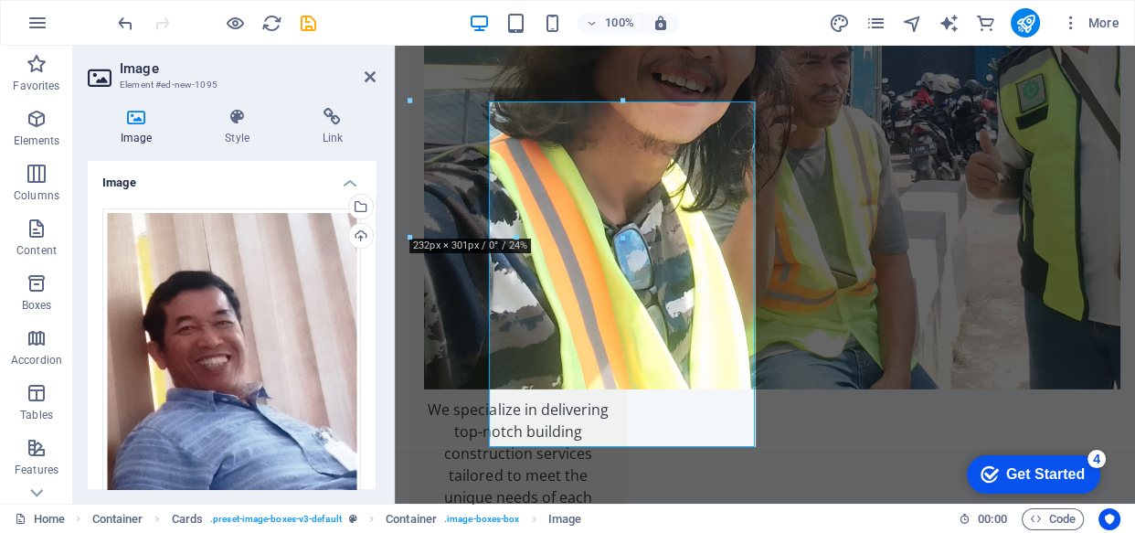
scroll to position [5131, 0]
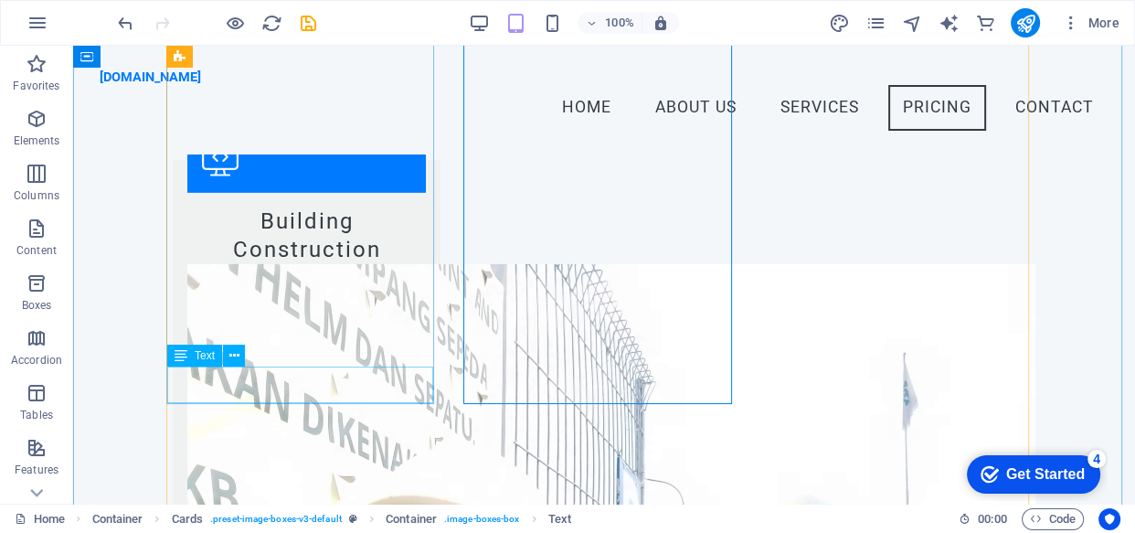
scroll to position [5194, 0]
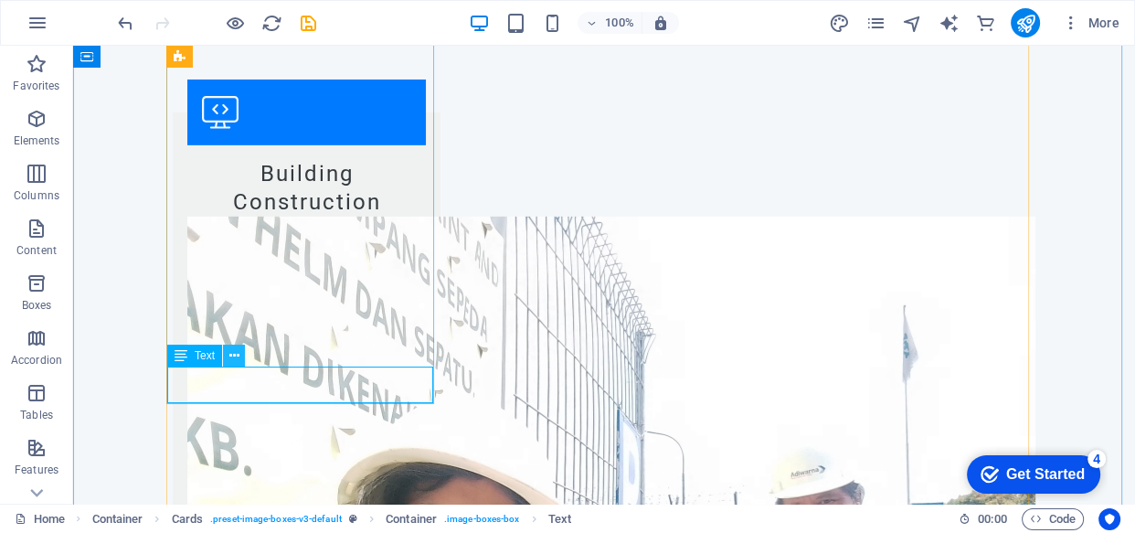
click at [237, 353] on icon at bounding box center [234, 355] width 10 height 19
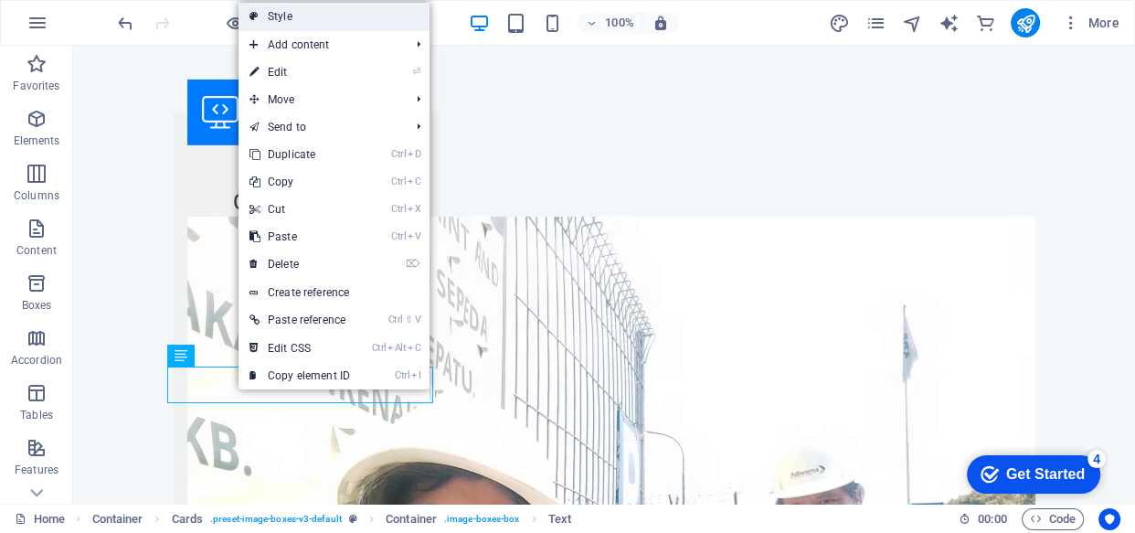
click at [298, 16] on link "Style" at bounding box center [334, 16] width 191 height 27
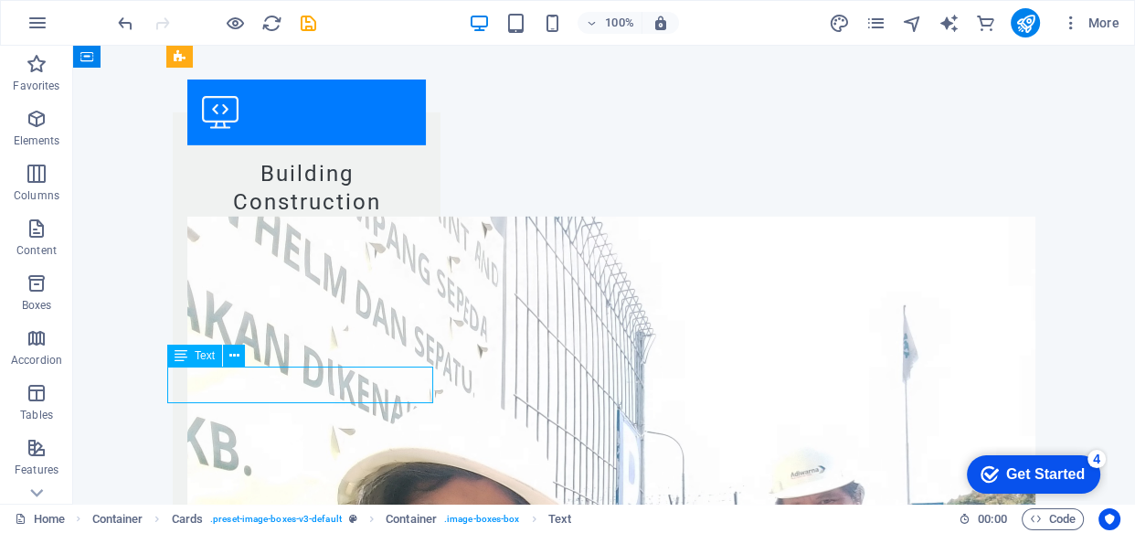
drag, startPoint x: 182, startPoint y: 375, endPoint x: 246, endPoint y: 377, distance: 64.0
click at [203, 355] on span "Text" at bounding box center [205, 355] width 20 height 11
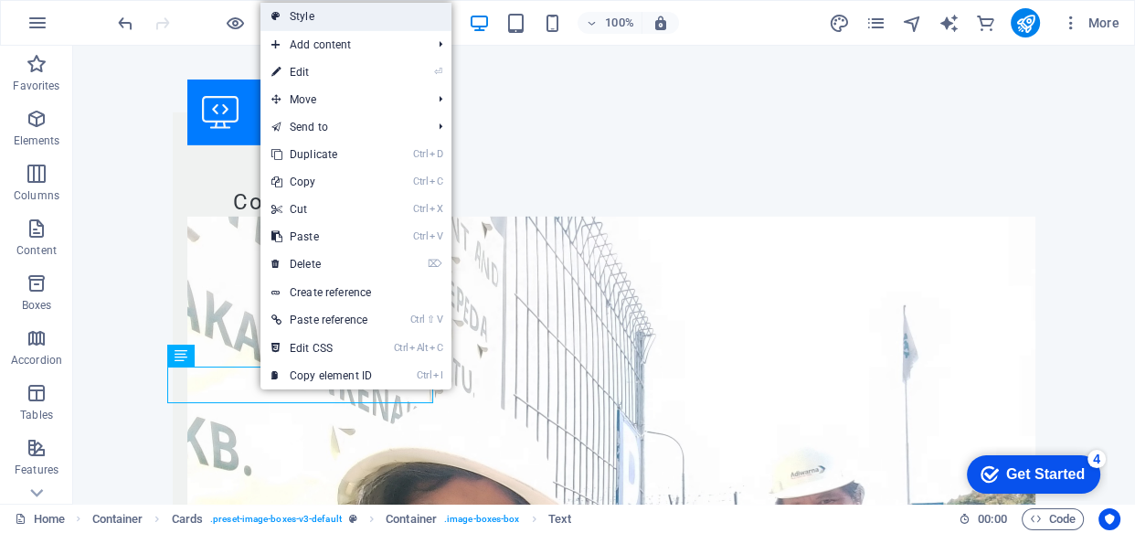
click at [308, 16] on link "Style" at bounding box center [355, 16] width 191 height 27
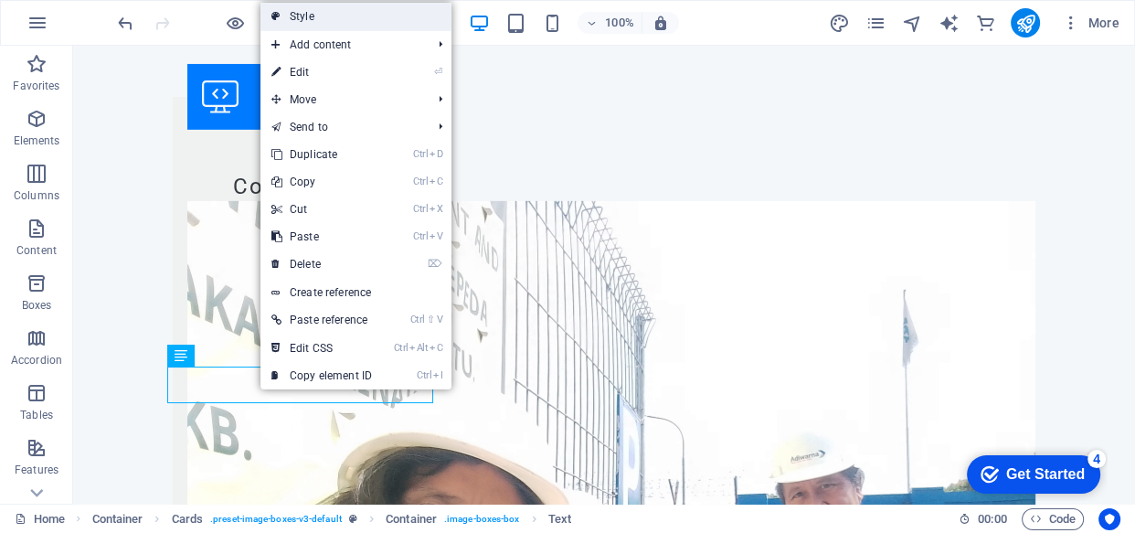
select select "rem"
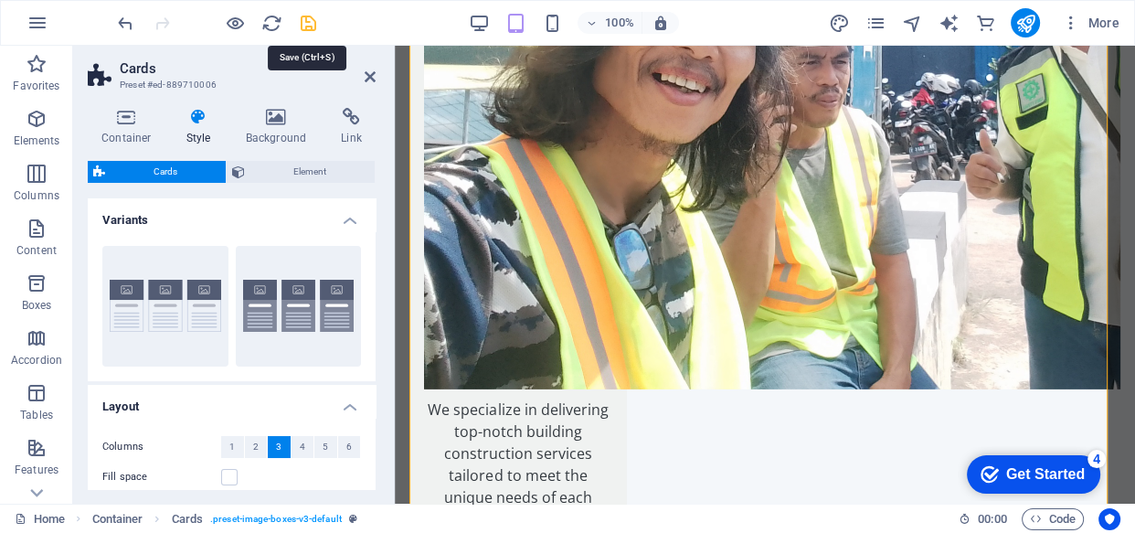
scroll to position [5131, 0]
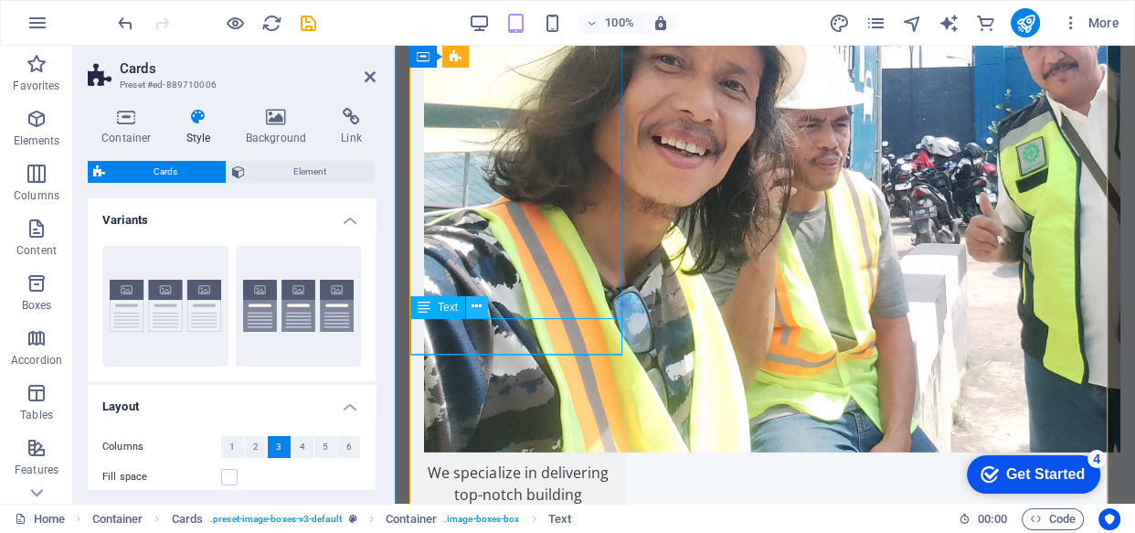
click at [475, 309] on icon at bounding box center [477, 306] width 10 height 19
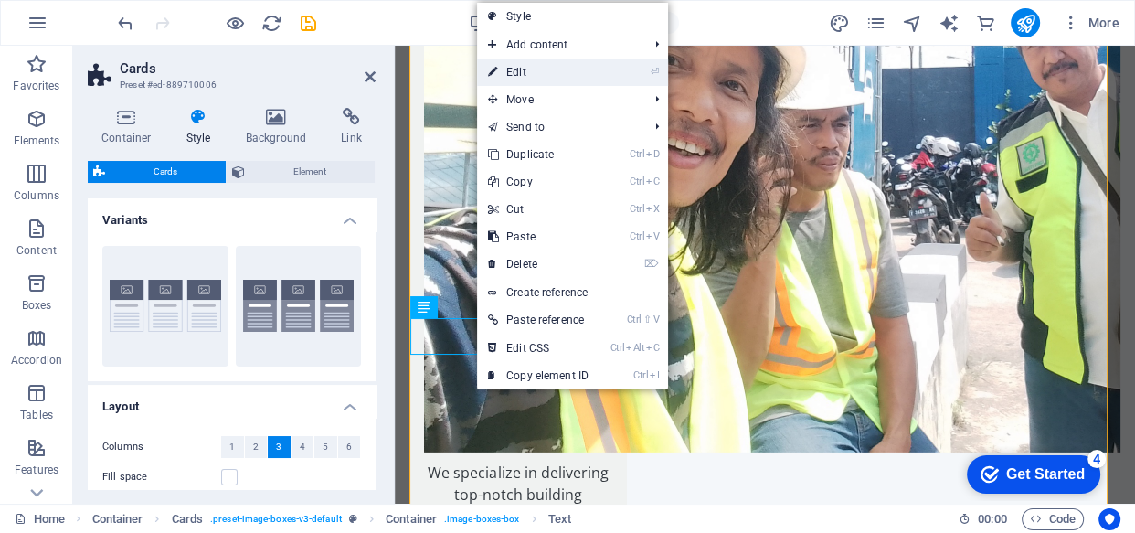
click at [515, 73] on link "⏎ Edit" at bounding box center [538, 71] width 122 height 27
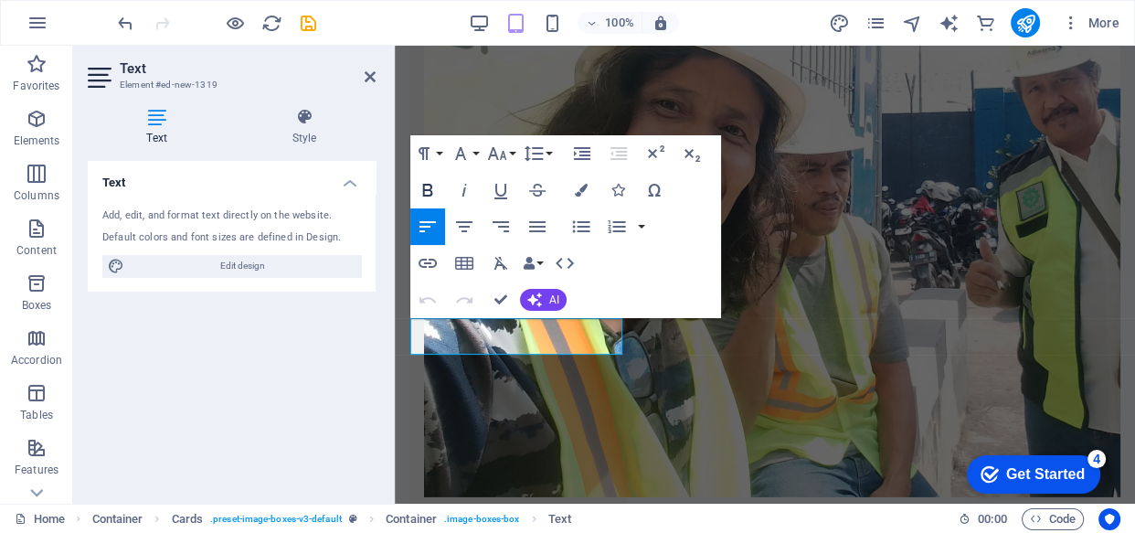
click at [423, 188] on icon "button" at bounding box center [428, 190] width 10 height 13
click at [504, 192] on icon "button" at bounding box center [500, 192] width 13 height 16
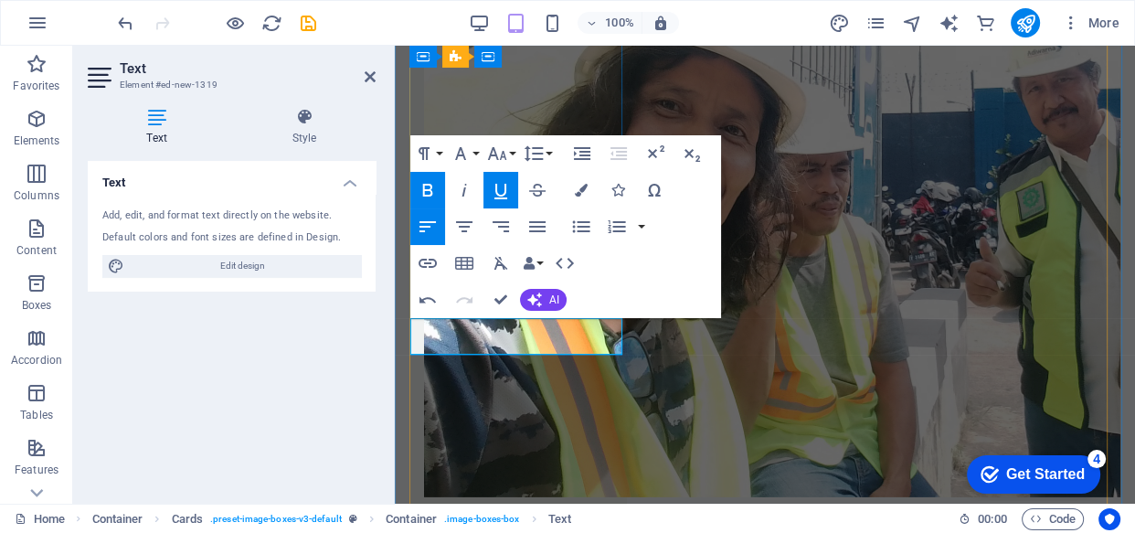
drag, startPoint x: 508, startPoint y: 332, endPoint x: 429, endPoint y: 338, distance: 79.8
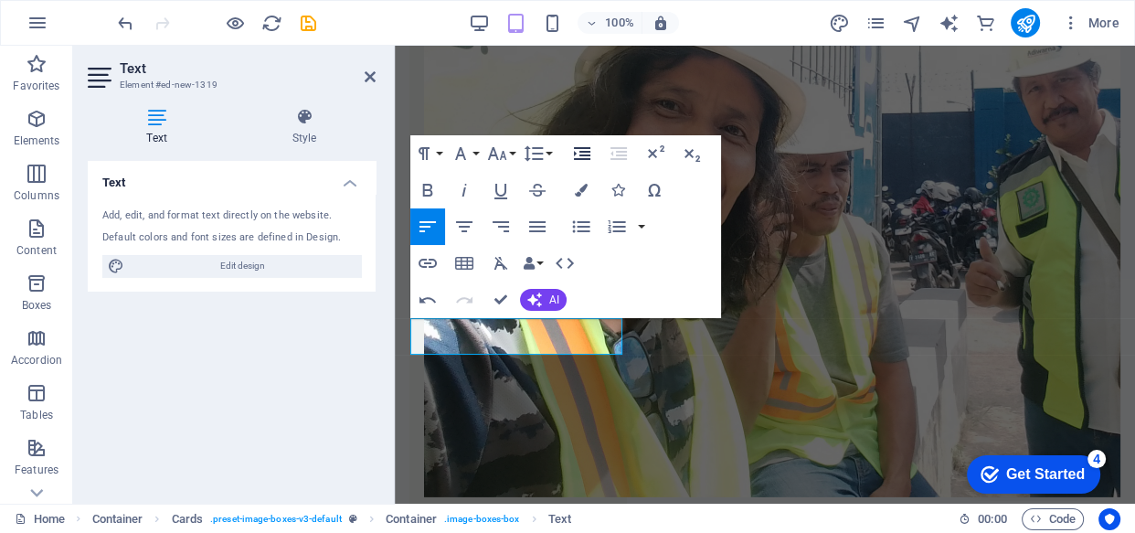
click at [584, 155] on icon "button" at bounding box center [582, 154] width 22 height 22
click at [307, 120] on icon at bounding box center [304, 117] width 143 height 18
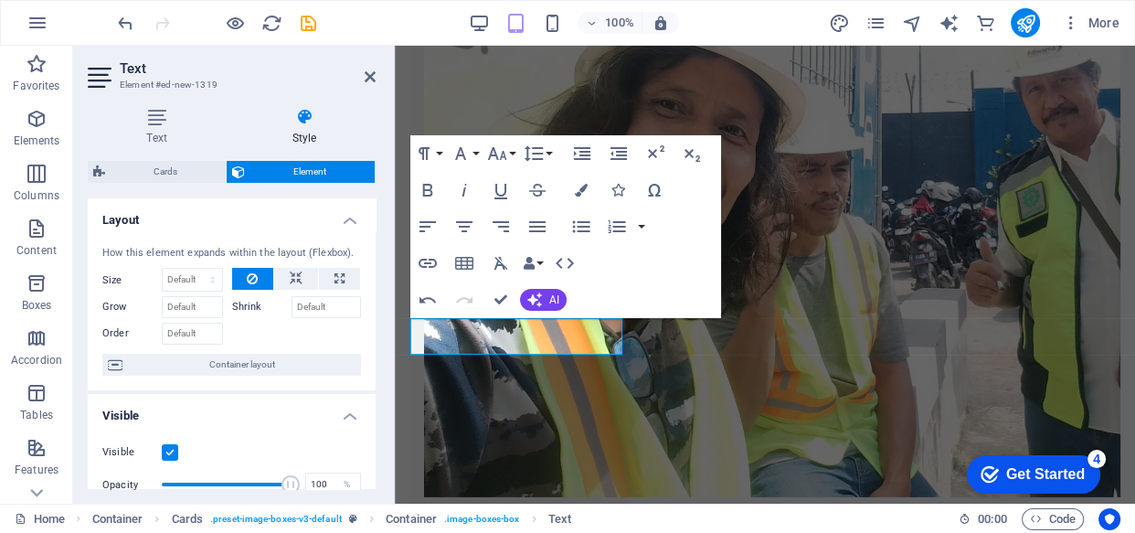
drag, startPoint x: 371, startPoint y: 301, endPoint x: 374, endPoint y: 316, distance: 15.8
click at [374, 316] on div "Layout How this element expands within the layout (Flexbox). Size Default auto …" at bounding box center [232, 343] width 288 height 291
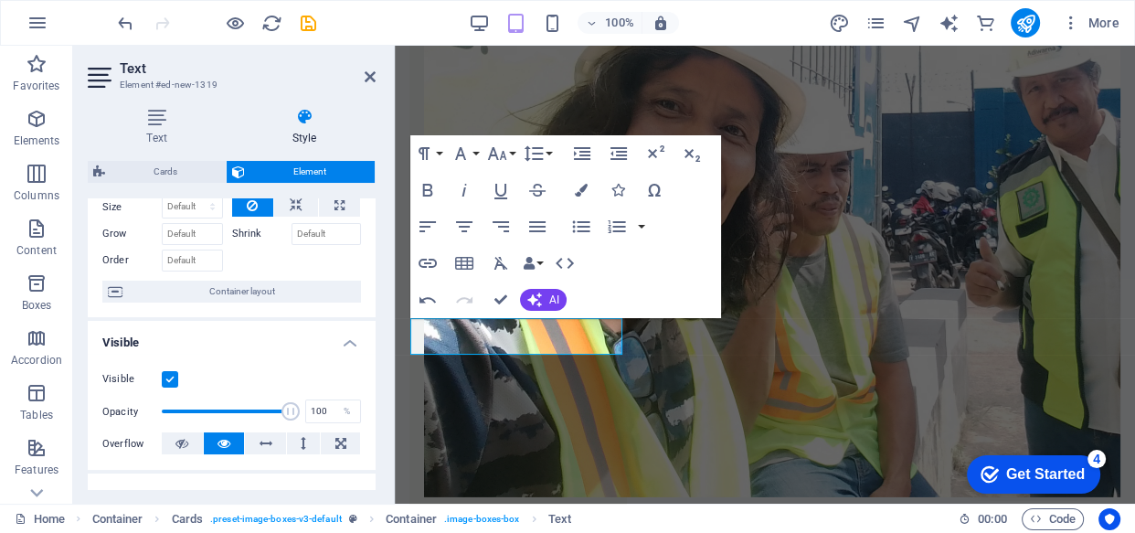
scroll to position [36, 0]
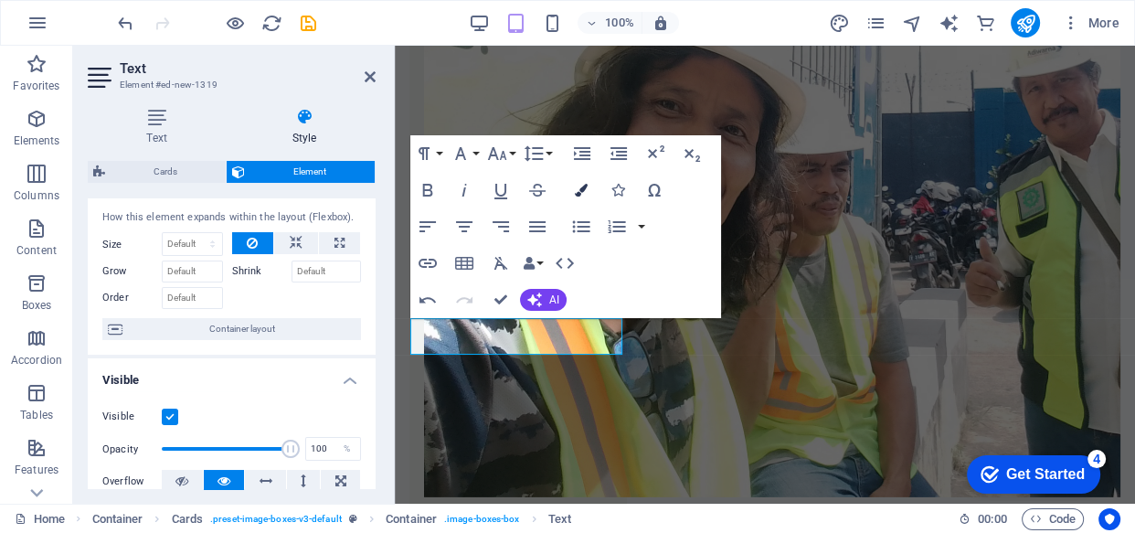
click at [575, 192] on icon "button" at bounding box center [581, 190] width 13 height 13
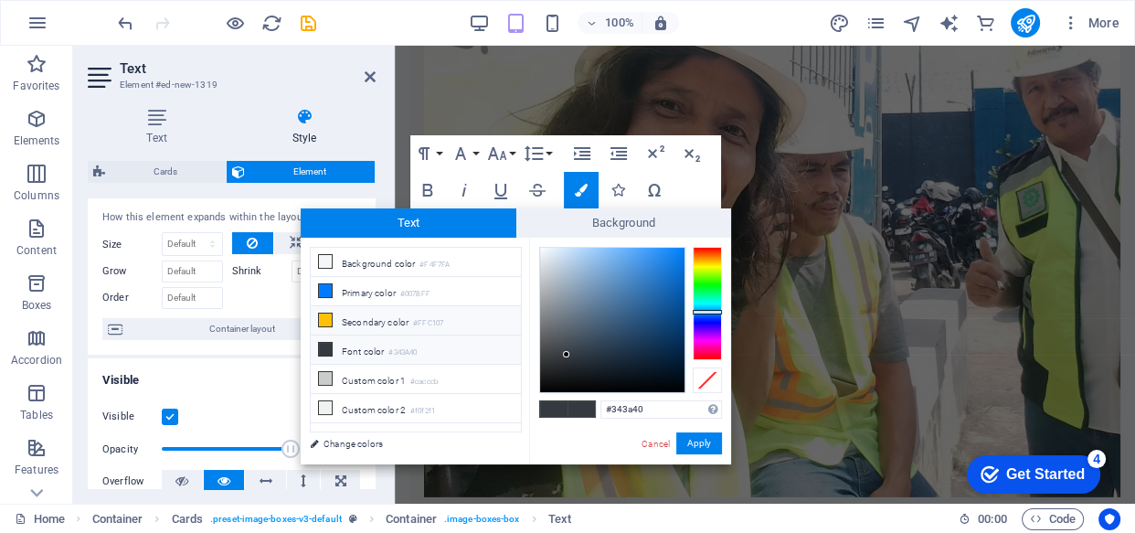
click at [325, 318] on icon at bounding box center [325, 319] width 13 height 13
type input "#ffc107"
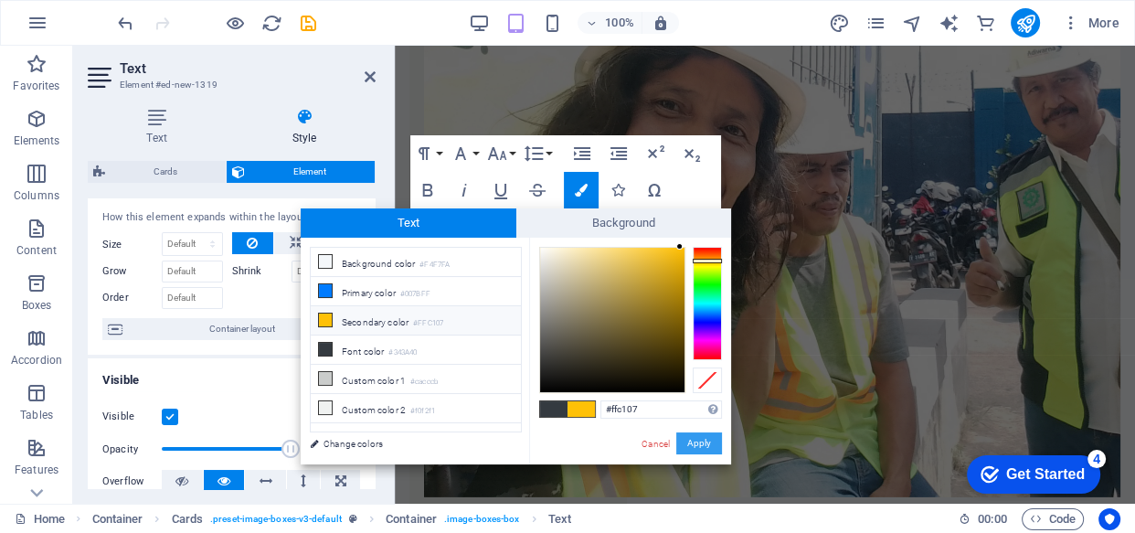
click at [693, 441] on button "Apply" at bounding box center [699, 443] width 46 height 22
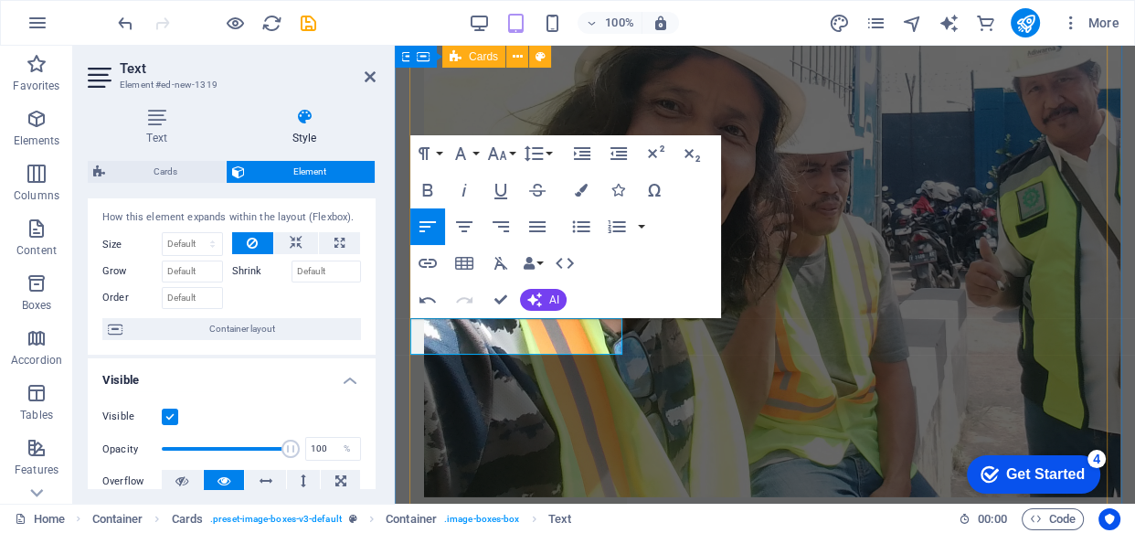
drag, startPoint x: 479, startPoint y: 331, endPoint x: 496, endPoint y: 332, distance: 17.4
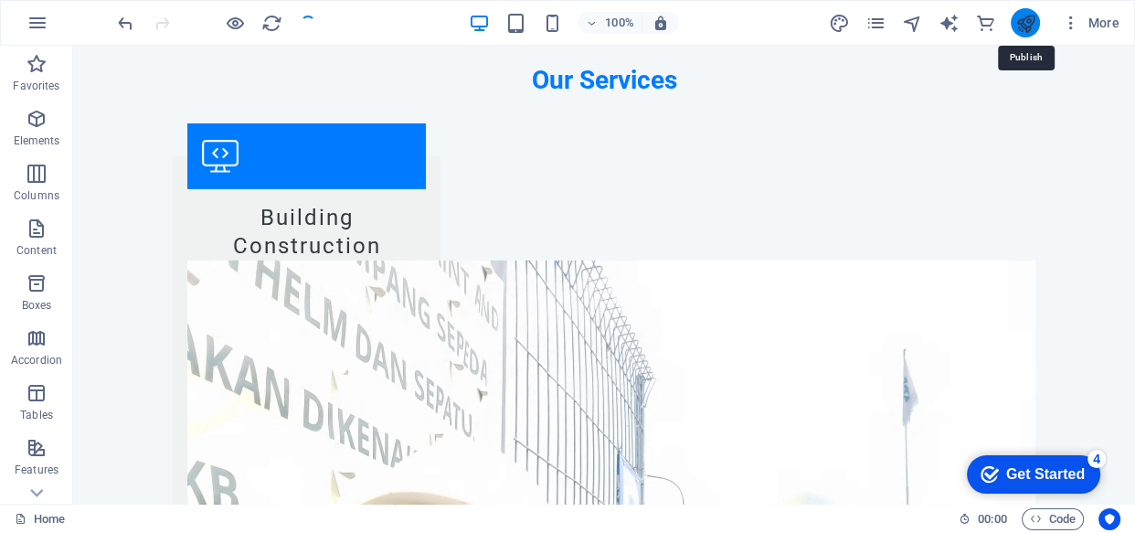
scroll to position [5242, 0]
